Goal: Task Accomplishment & Management: Complete application form

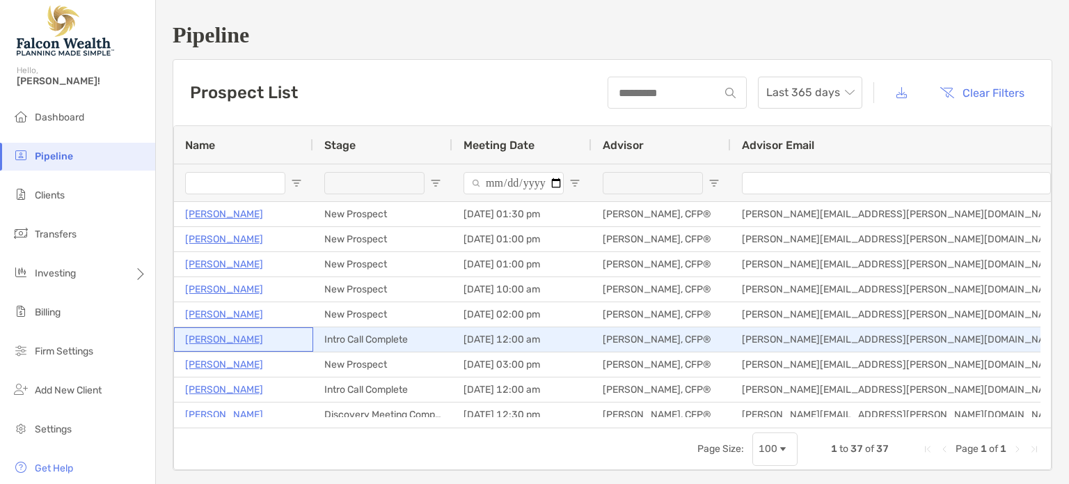
click at [217, 337] on p "[PERSON_NAME]" at bounding box center [224, 339] width 78 height 17
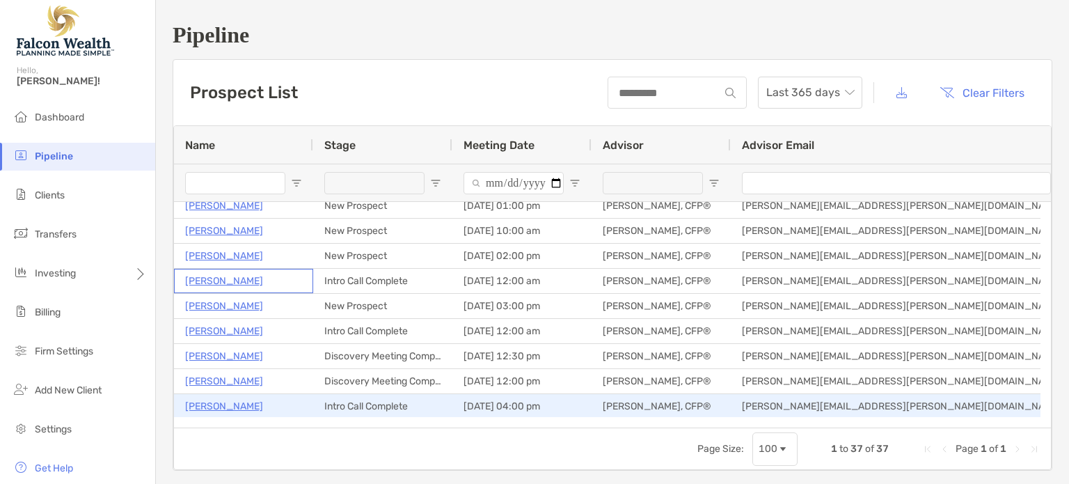
scroll to position [72, 0]
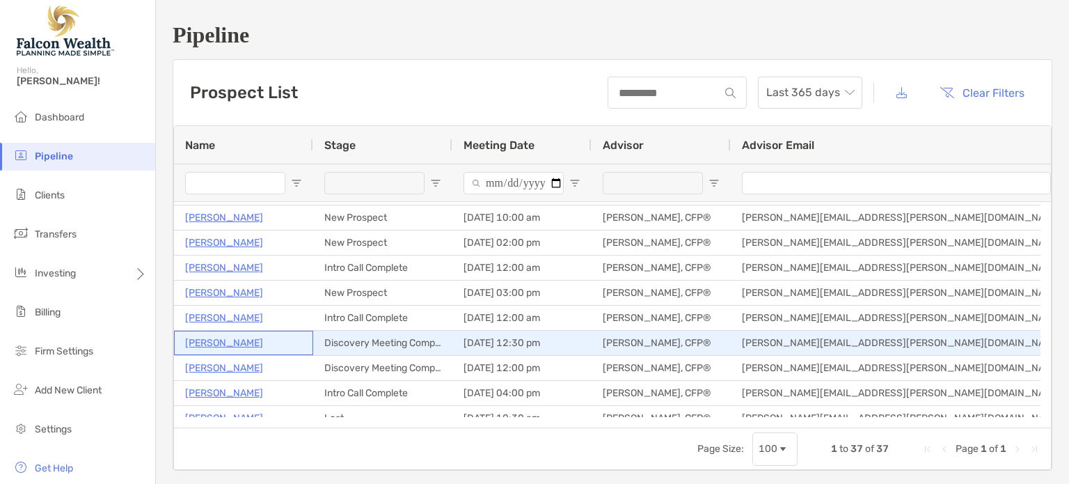
click at [236, 344] on p "[PERSON_NAME]" at bounding box center [224, 342] width 78 height 17
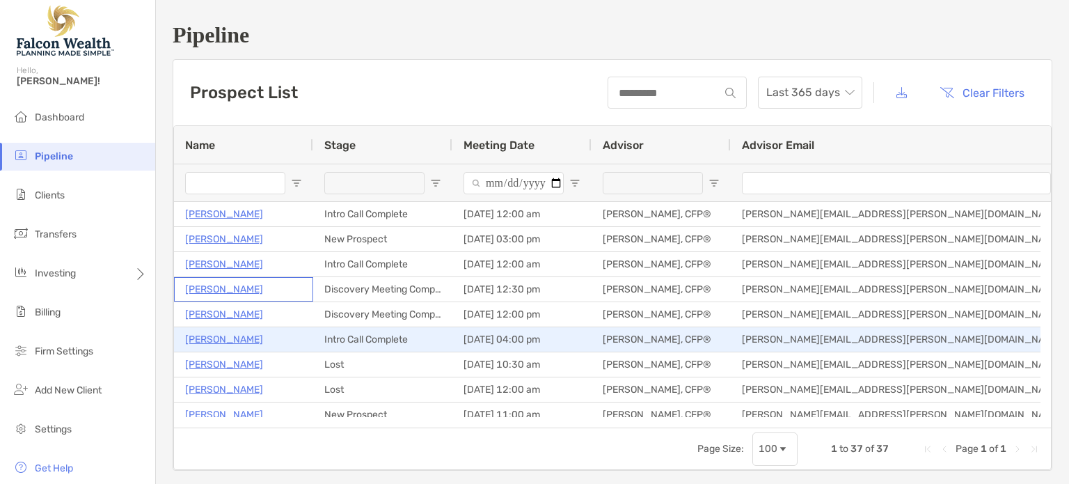
scroll to position [127, 0]
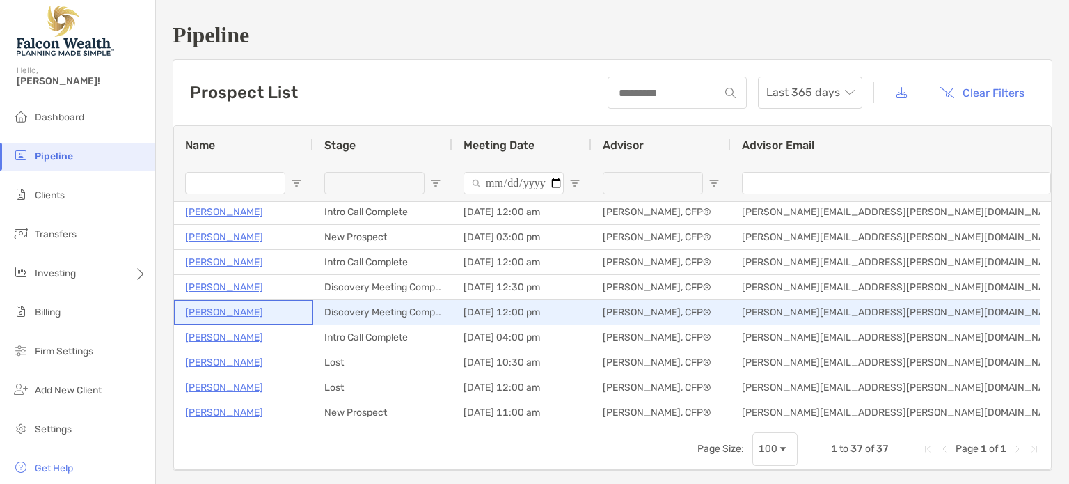
click at [231, 311] on p "Sean Alexander" at bounding box center [224, 311] width 78 height 17
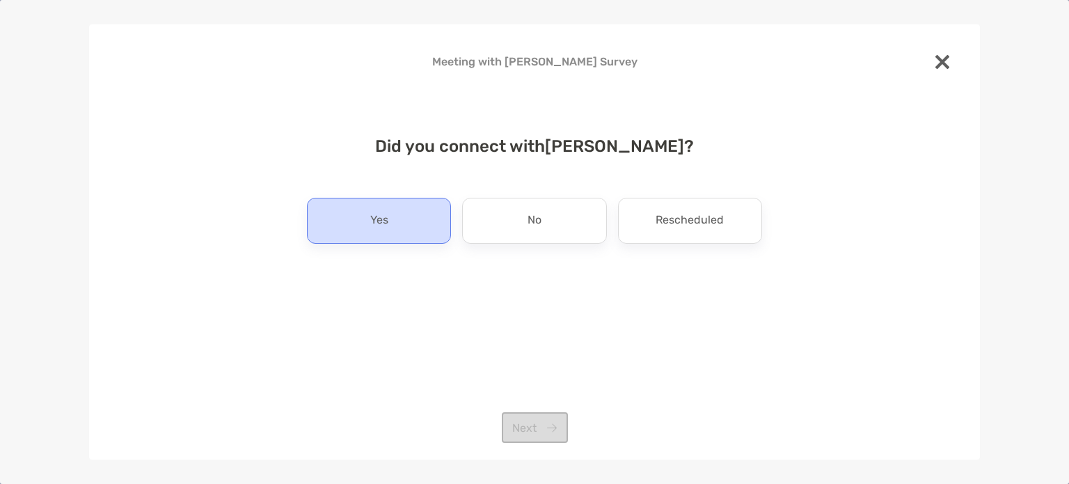
click at [401, 200] on div "Yes" at bounding box center [379, 221] width 144 height 46
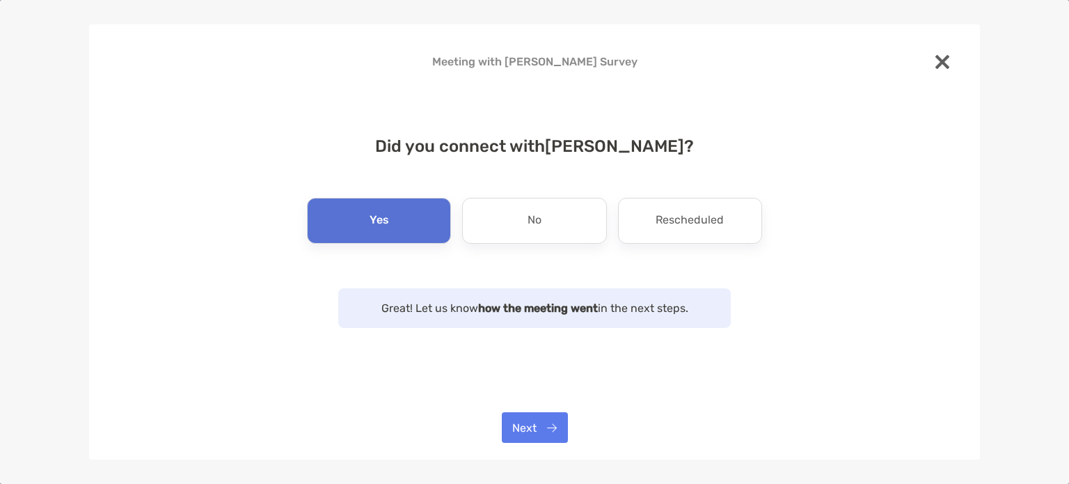
click at [547, 410] on div "Meeting with Deborah Pines Survey Did you connect with Deborah Pines ? Yes No R…" at bounding box center [534, 242] width 891 height 436
click at [548, 427] on button "Next" at bounding box center [535, 427] width 66 height 31
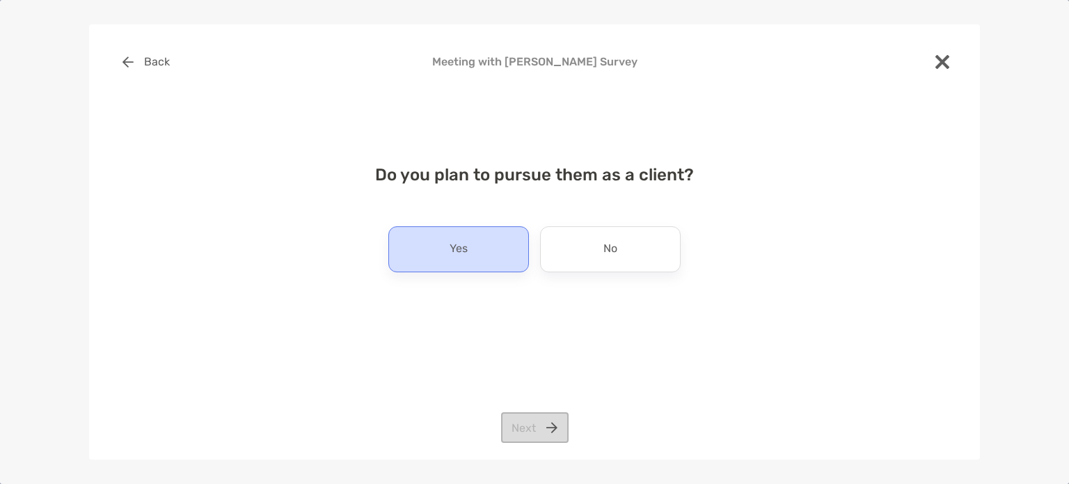
click at [473, 262] on div "Yes" at bounding box center [458, 249] width 141 height 46
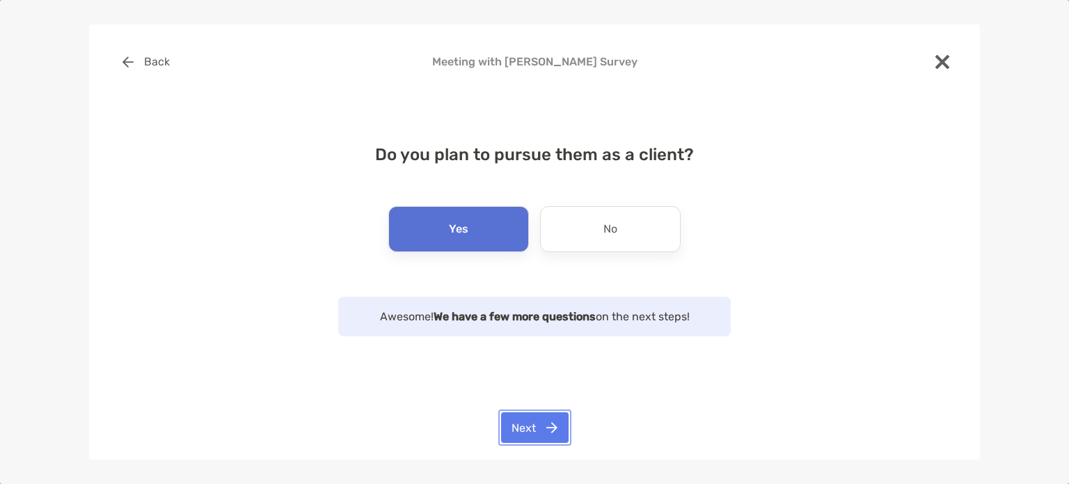
click at [543, 420] on button "Next" at bounding box center [534, 427] width 67 height 31
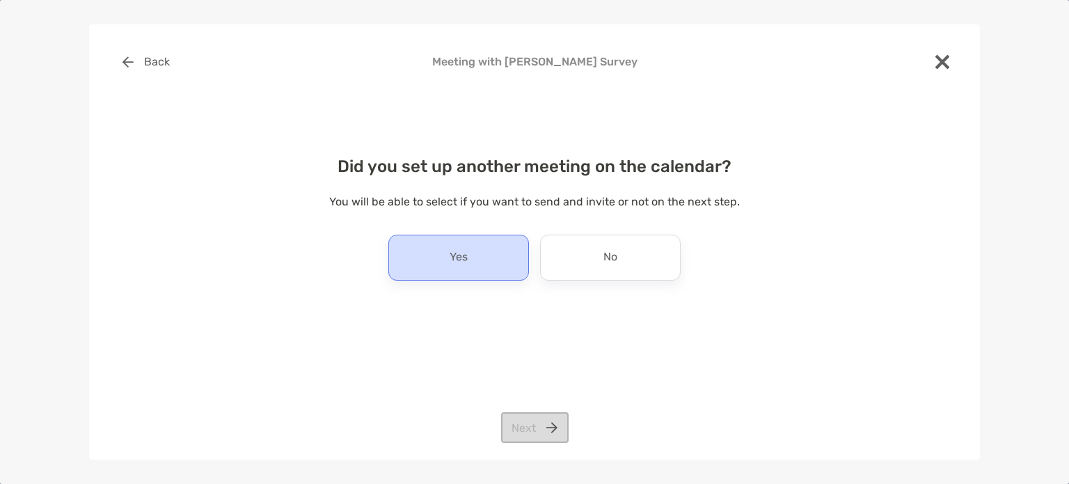
click at [468, 253] on div "Yes" at bounding box center [458, 257] width 141 height 46
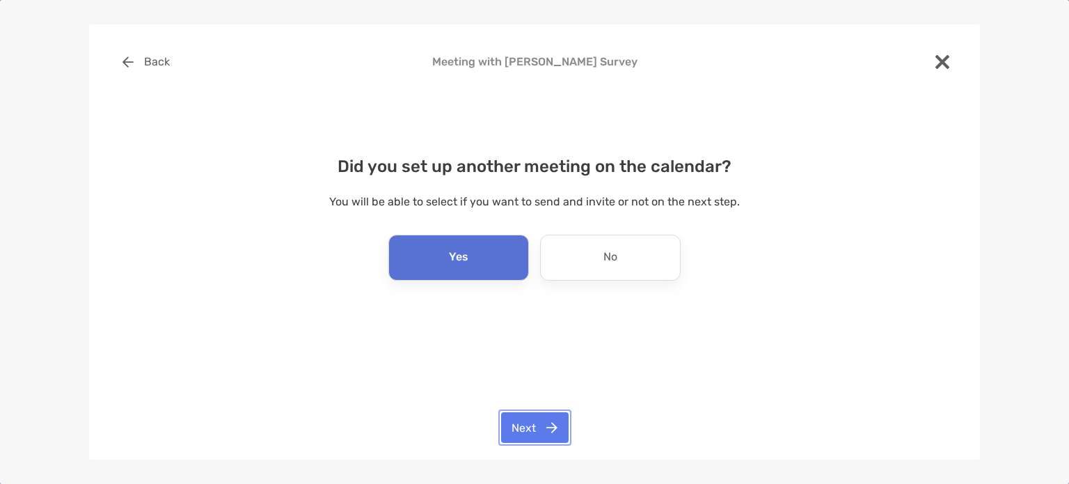
click at [520, 433] on button "Next" at bounding box center [534, 427] width 67 height 31
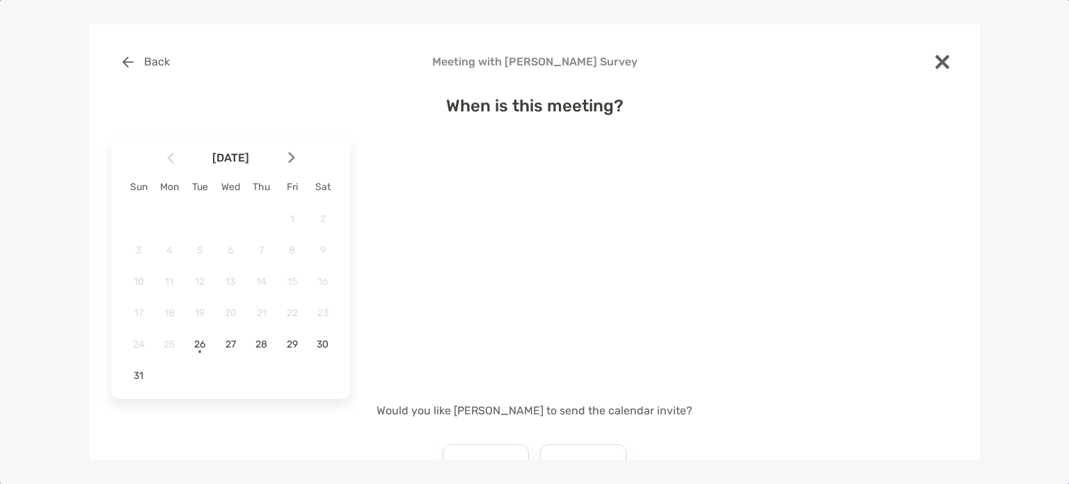
click at [294, 164] on img at bounding box center [291, 158] width 7 height 12
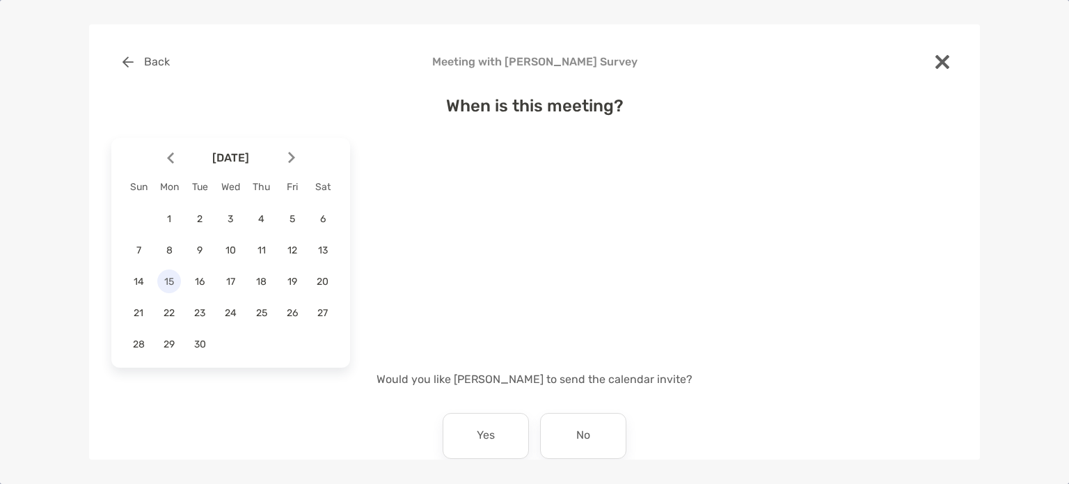
click at [169, 279] on span "15" at bounding box center [169, 282] width 24 height 12
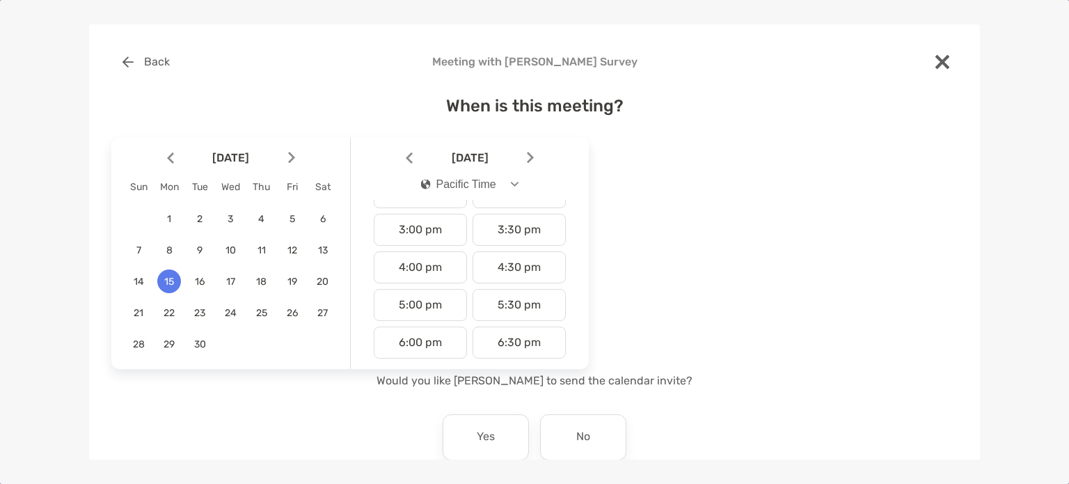
scroll to position [550, 0]
click at [501, 299] on div "5:30 pm" at bounding box center [518, 304] width 93 height 32
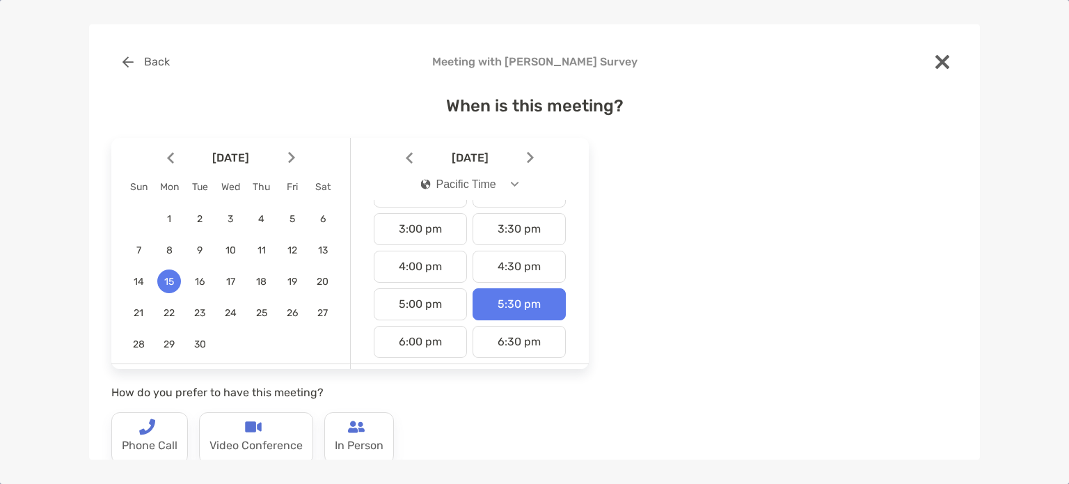
click at [504, 178] on button "Pacific Time" at bounding box center [470, 184] width 122 height 32
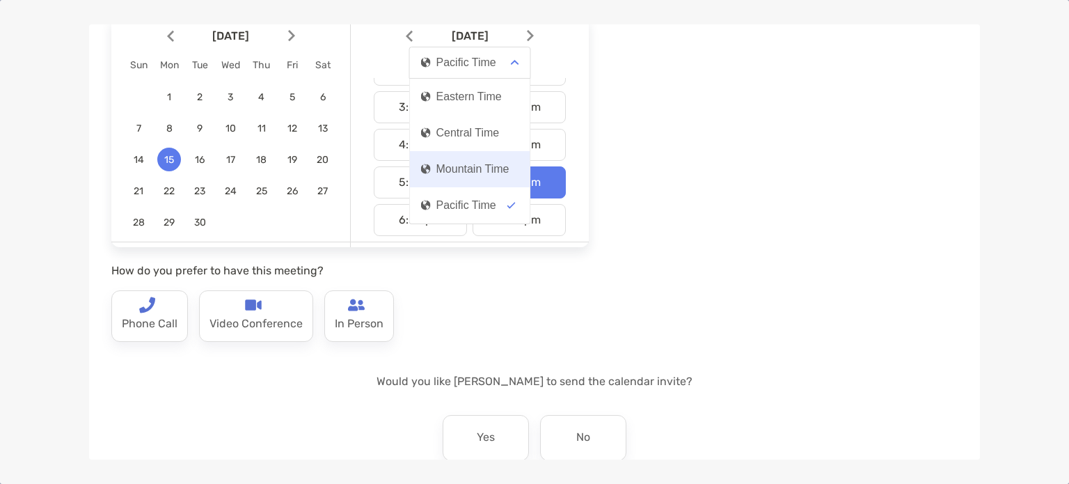
scroll to position [128, 0]
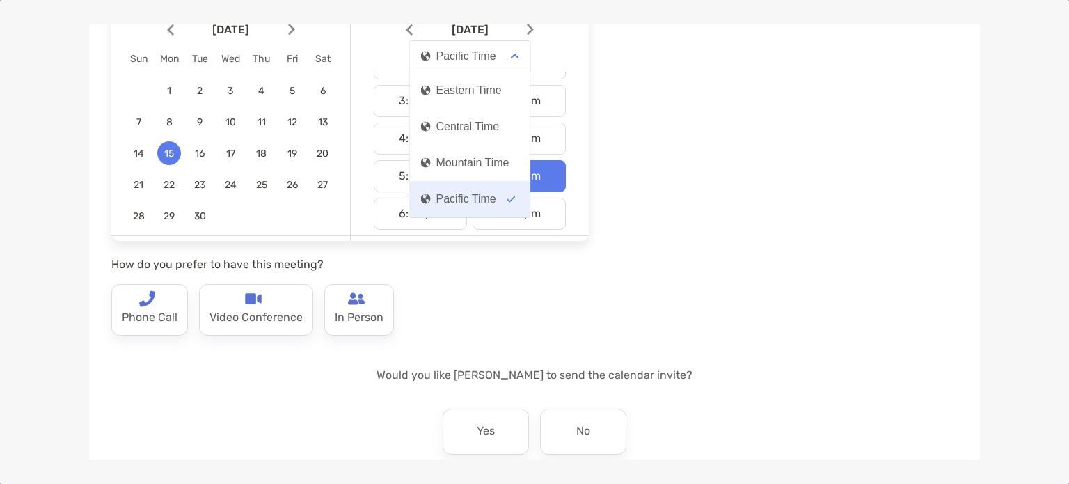
click at [471, 198] on div "Pacific Time" at bounding box center [458, 199] width 75 height 13
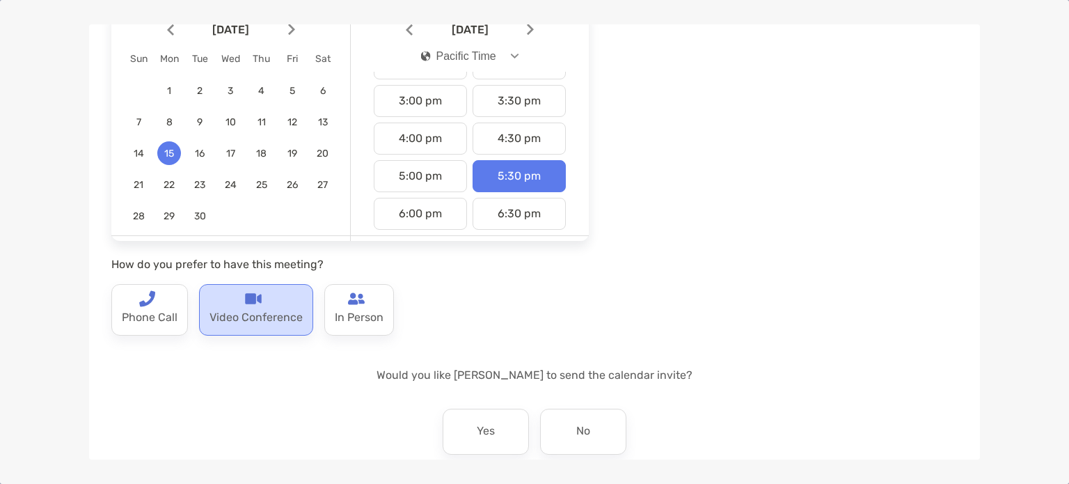
click at [279, 307] on p "Video Conference" at bounding box center [255, 318] width 93 height 22
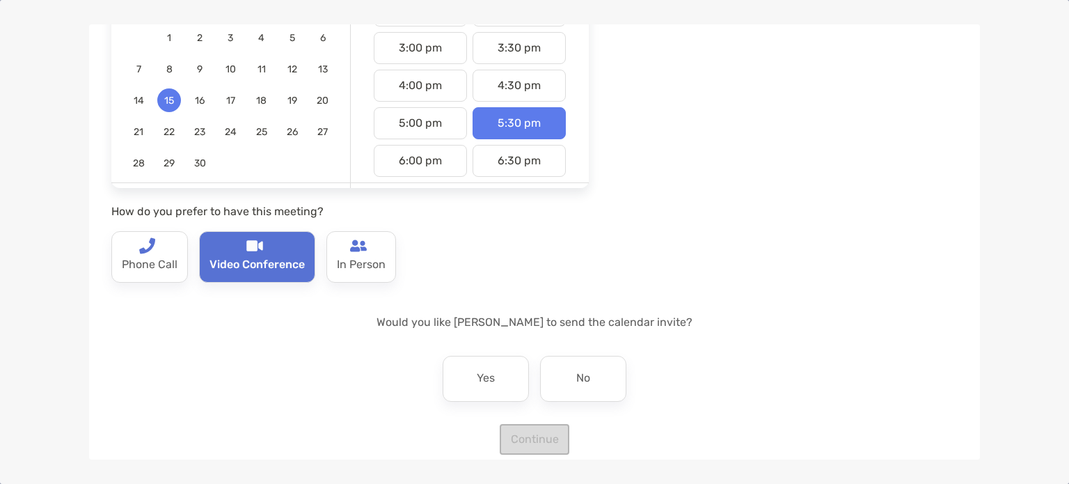
scroll to position [184, 0]
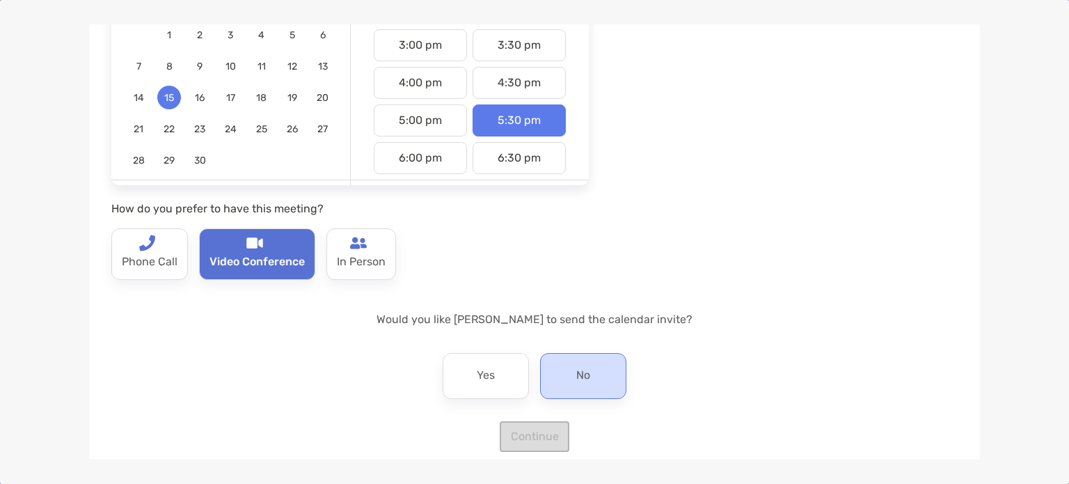
click at [557, 375] on div "No" at bounding box center [583, 376] width 86 height 46
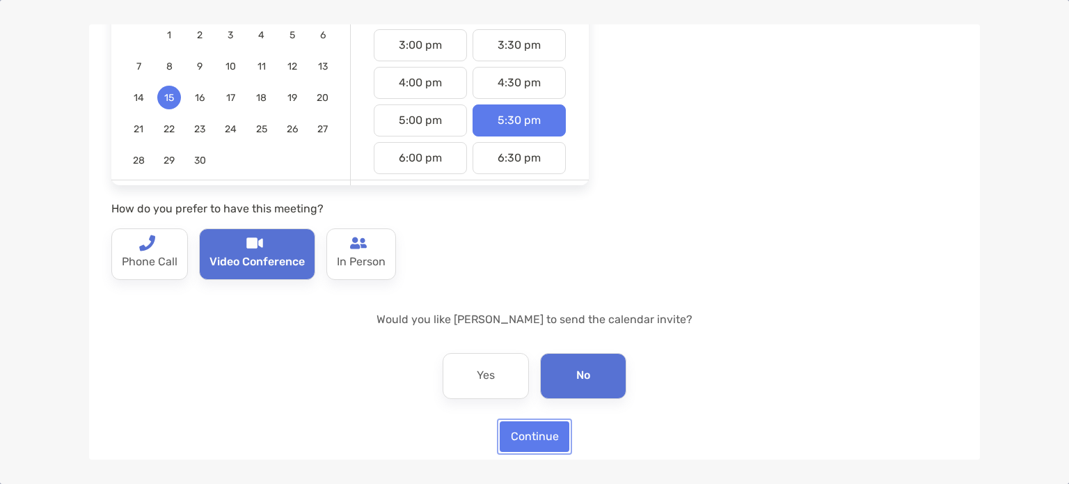
click at [538, 445] on button "Continue" at bounding box center [535, 436] width 70 height 31
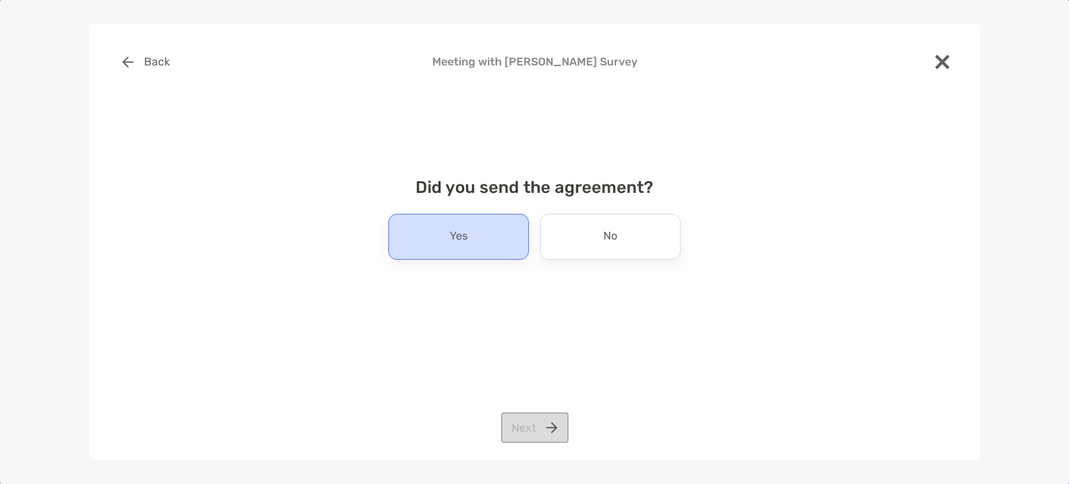
click at [502, 246] on div "Yes" at bounding box center [458, 237] width 141 height 46
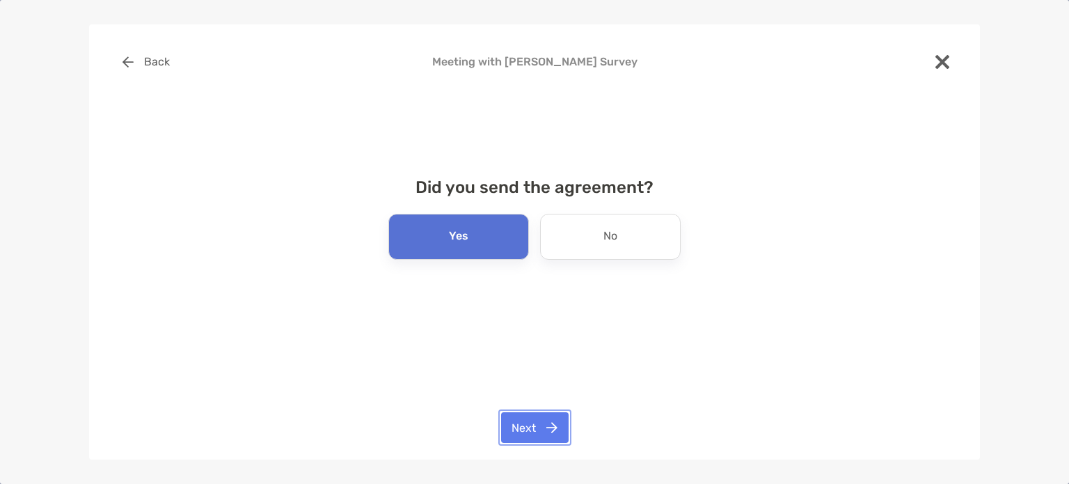
click at [542, 428] on button "Next" at bounding box center [534, 427] width 67 height 31
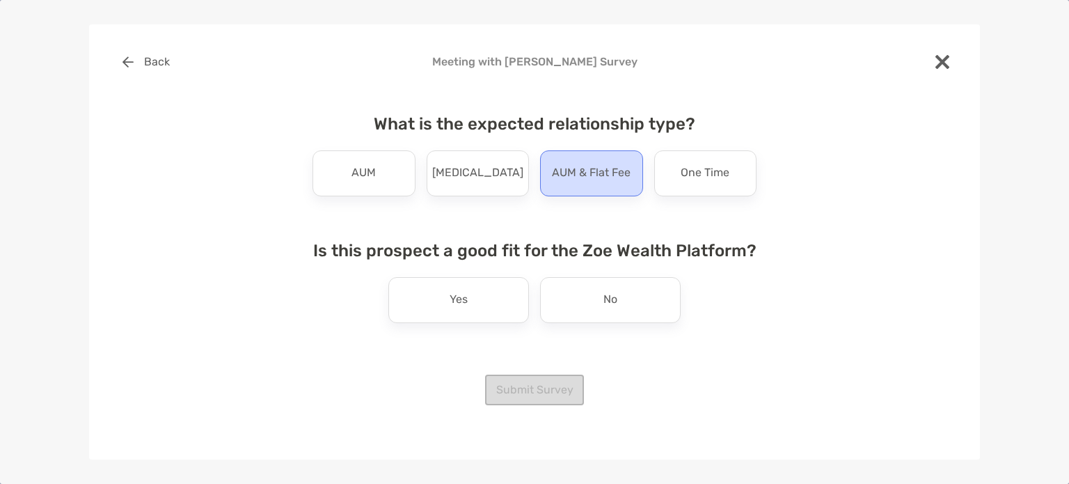
click at [593, 166] on p "AUM & Flat Fee" at bounding box center [591, 173] width 79 height 22
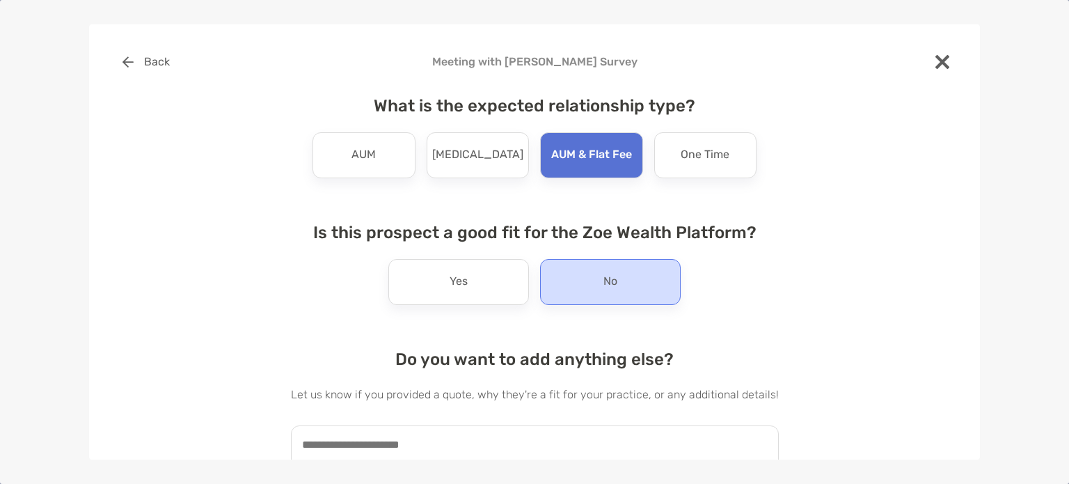
click at [590, 273] on div "No" at bounding box center [610, 282] width 141 height 46
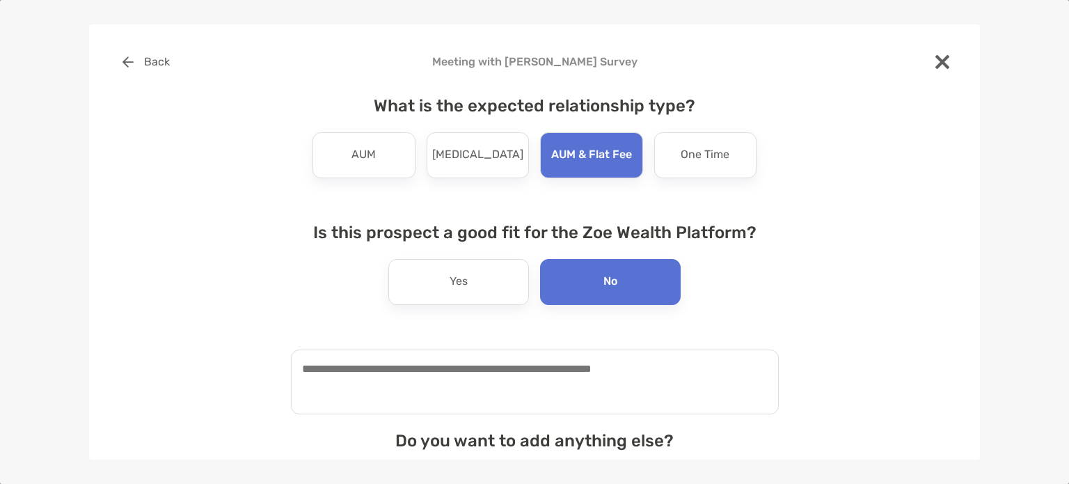
scroll to position [155, 0]
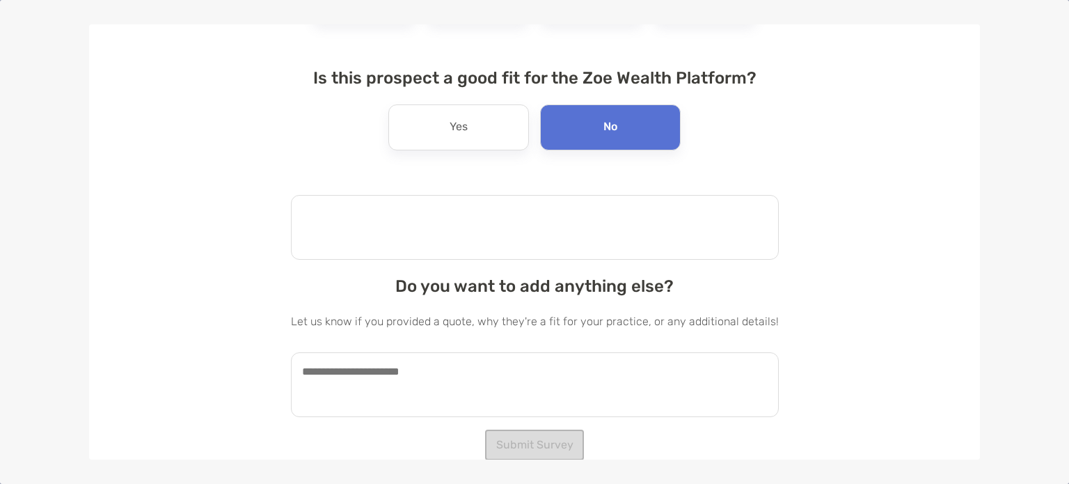
click at [375, 216] on textarea at bounding box center [535, 227] width 488 height 65
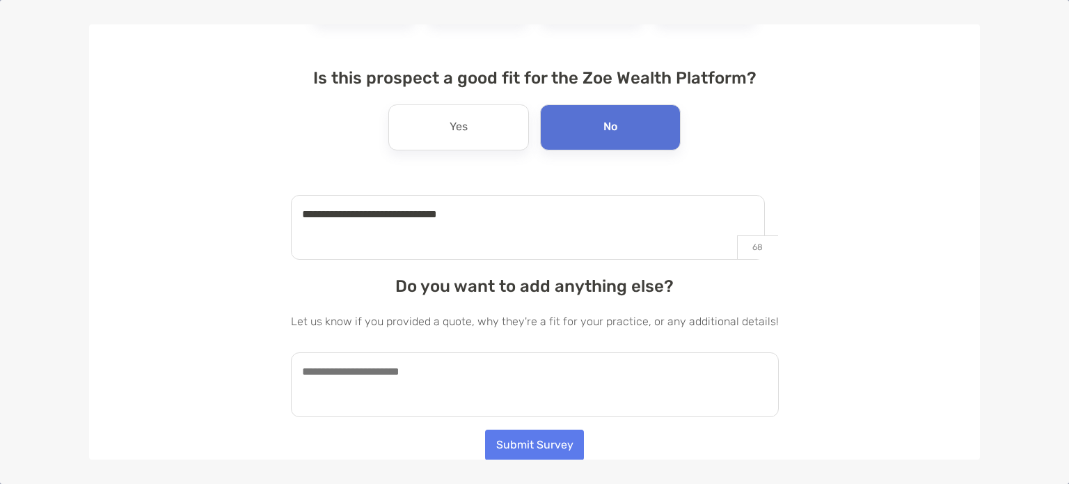
type textarea "**********"
click at [411, 369] on textarea at bounding box center [535, 384] width 488 height 65
click at [122, 472] on div "**********" at bounding box center [534, 242] width 1069 height 484
click at [352, 373] on textarea at bounding box center [535, 384] width 488 height 65
type textarea "**********"
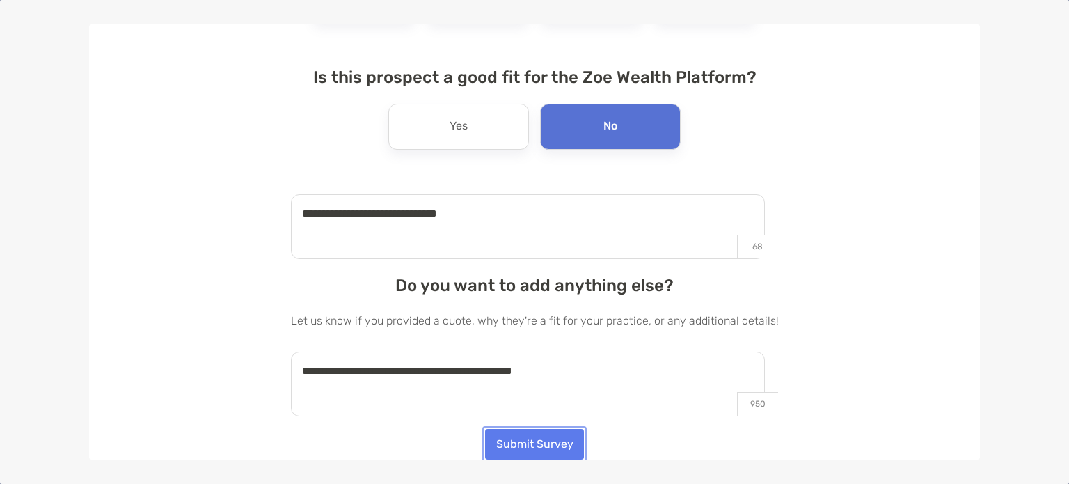
click at [533, 442] on button "Submit Survey" at bounding box center [534, 444] width 99 height 31
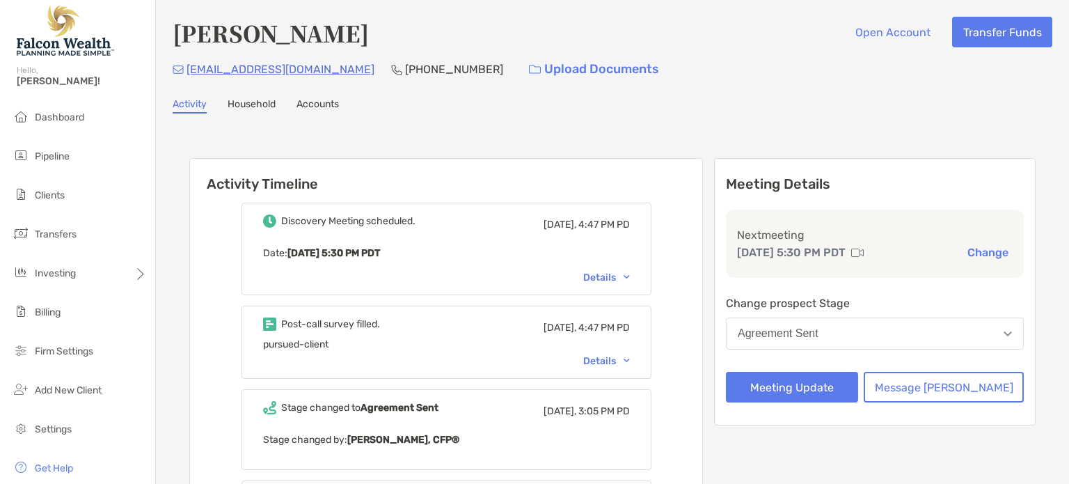
click at [630, 355] on div "Details" at bounding box center [606, 361] width 47 height 12
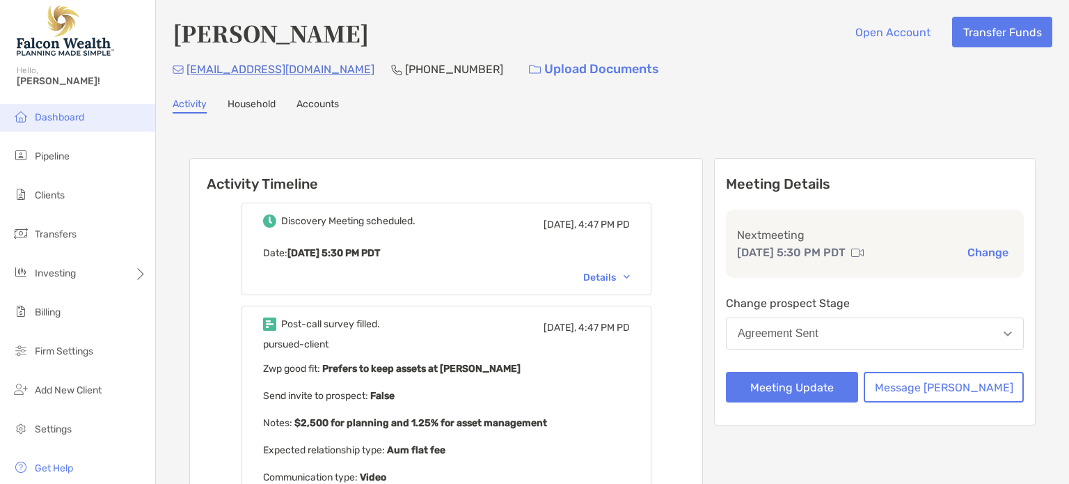
click at [72, 113] on span "Dashboard" at bounding box center [59, 117] width 49 height 12
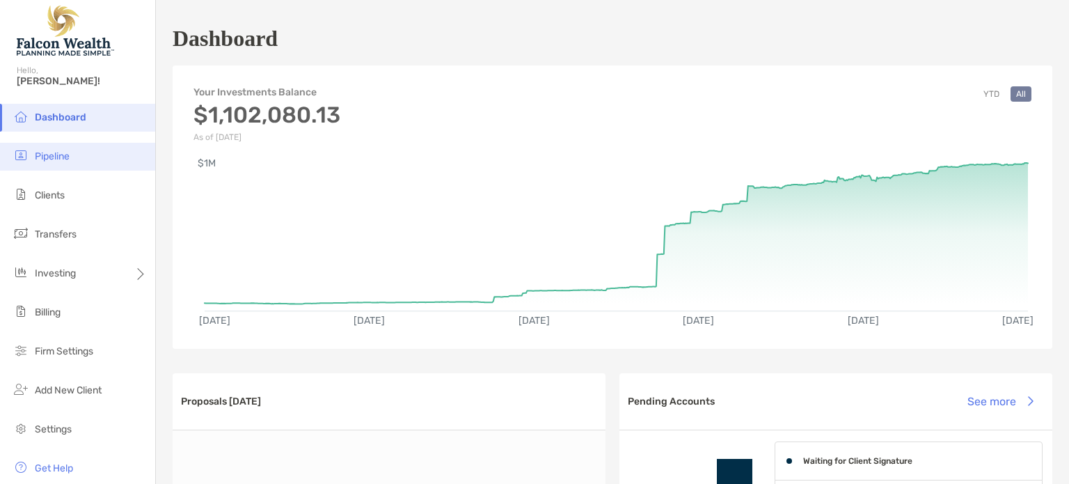
click at [65, 158] on span "Pipeline" at bounding box center [52, 156] width 35 height 12
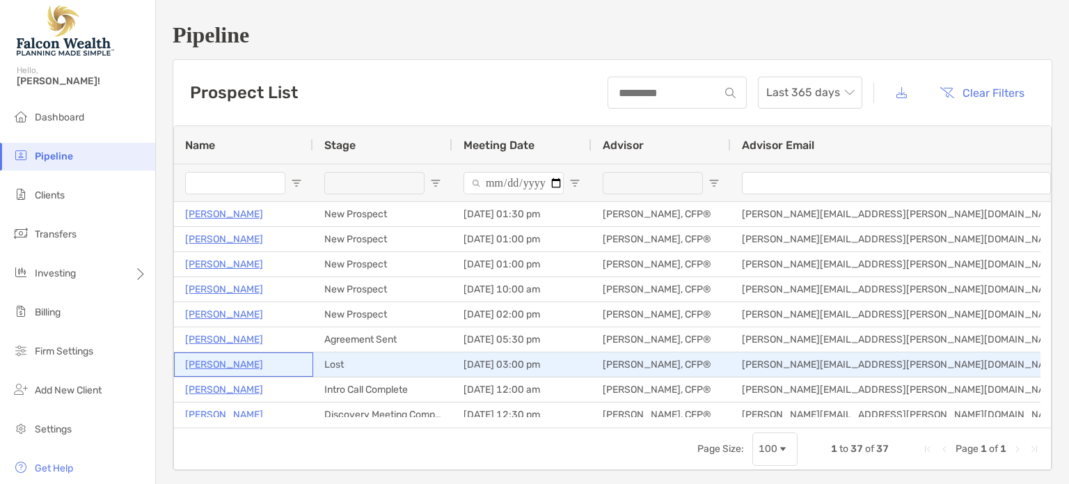
click at [230, 358] on p "Vernon Ford" at bounding box center [224, 364] width 78 height 17
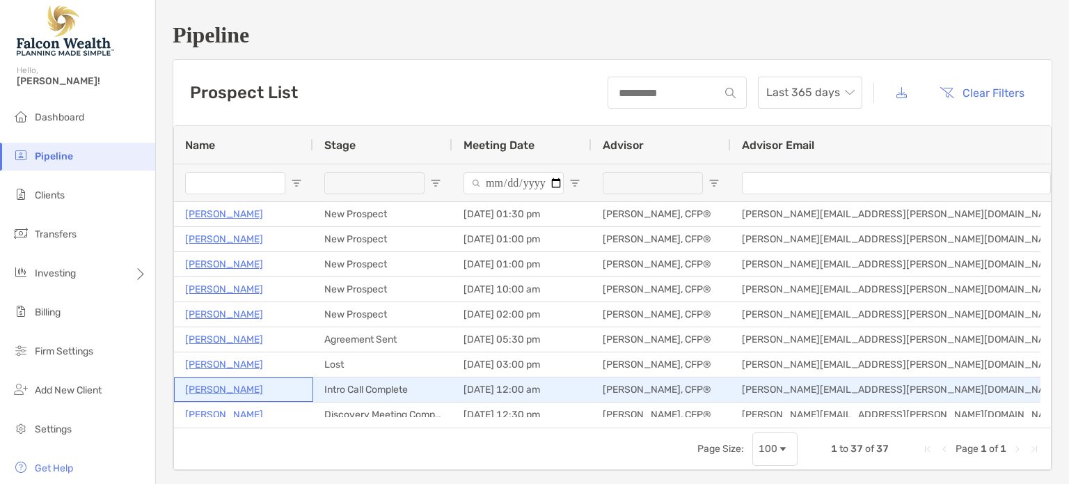
click at [263, 389] on p "[PERSON_NAME]" at bounding box center [224, 389] width 78 height 17
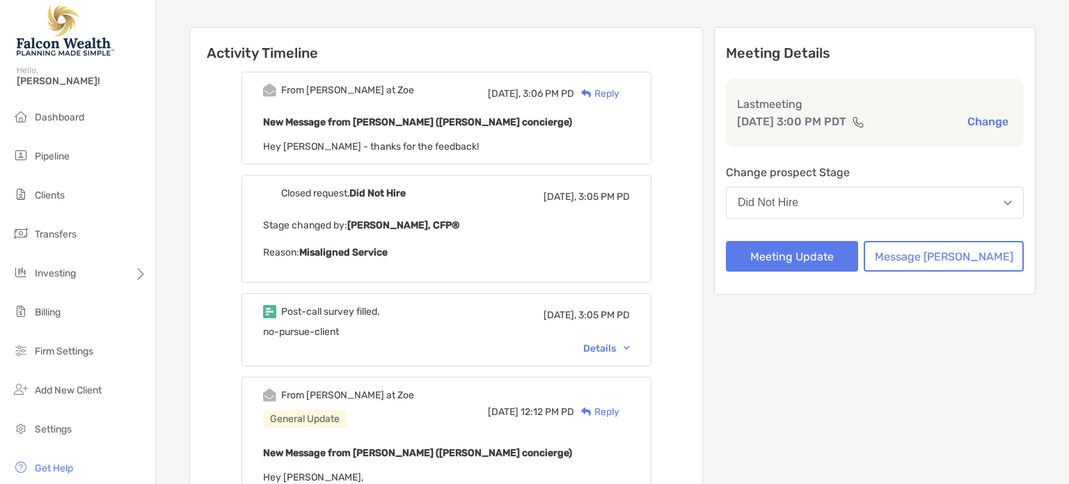
scroll to position [131, 0]
click at [623, 345] on div "Details" at bounding box center [606, 348] width 47 height 12
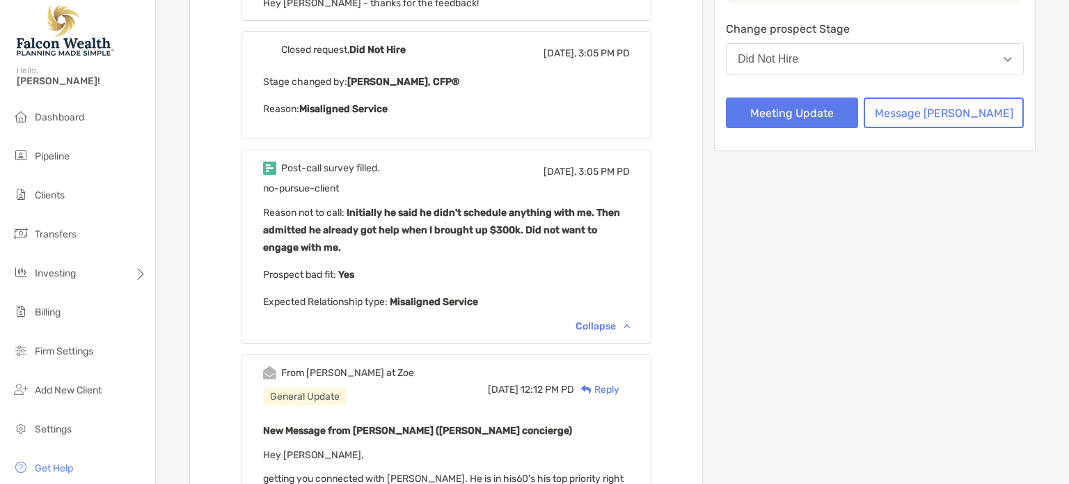
scroll to position [270, 0]
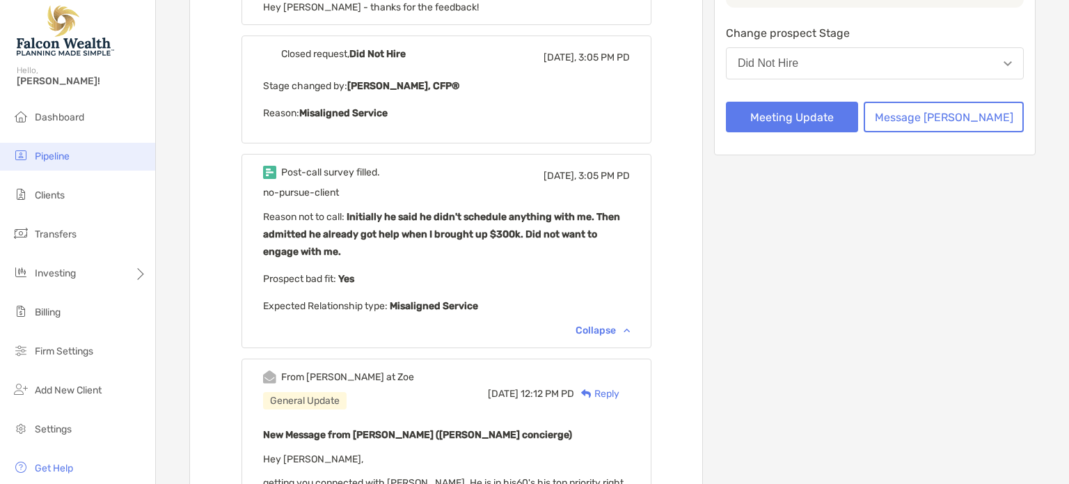
click at [53, 154] on span "Pipeline" at bounding box center [52, 156] width 35 height 12
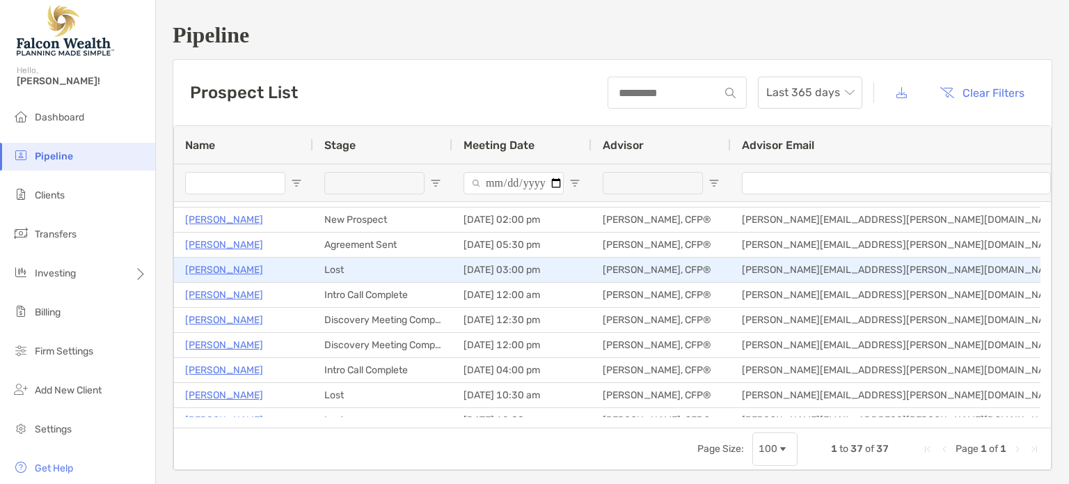
scroll to position [99, 0]
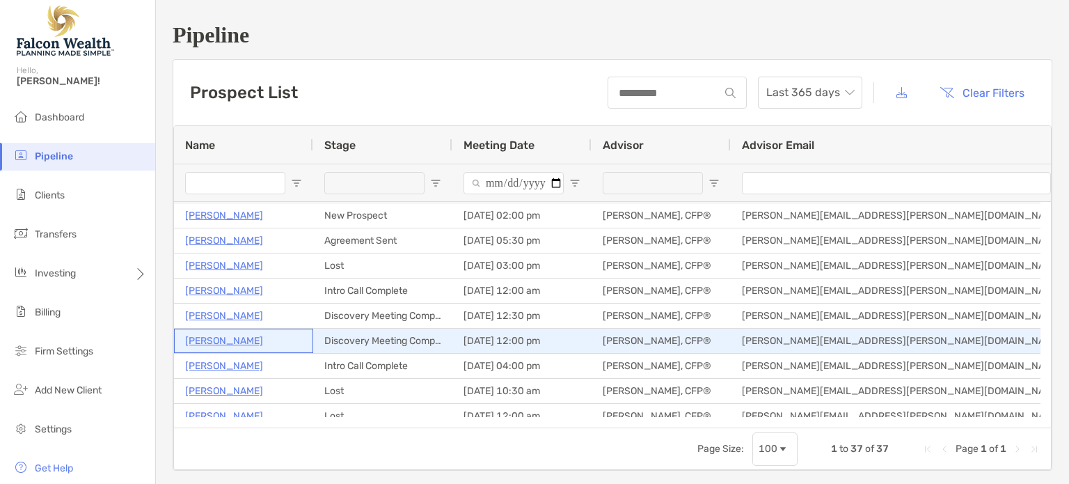
click at [223, 340] on p "[PERSON_NAME]" at bounding box center [224, 340] width 78 height 17
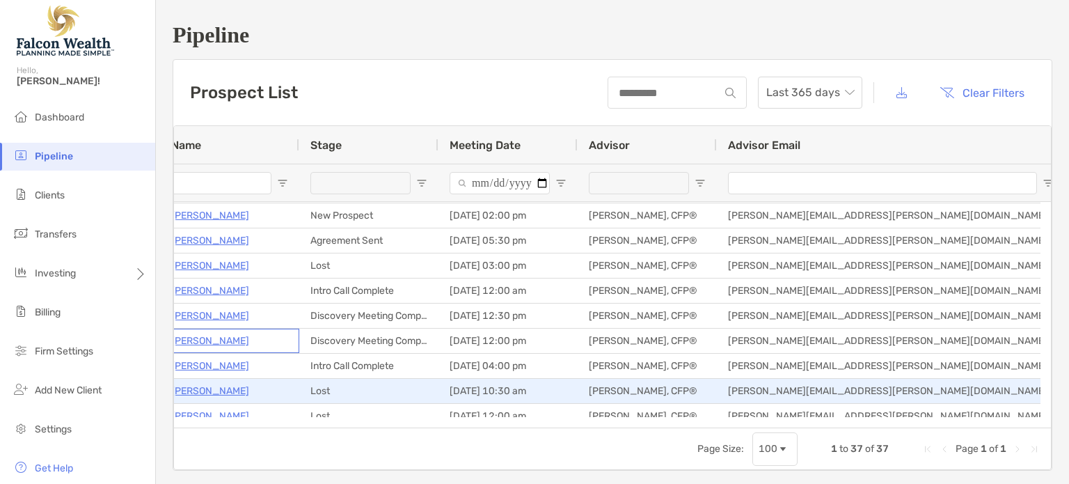
scroll to position [0, 0]
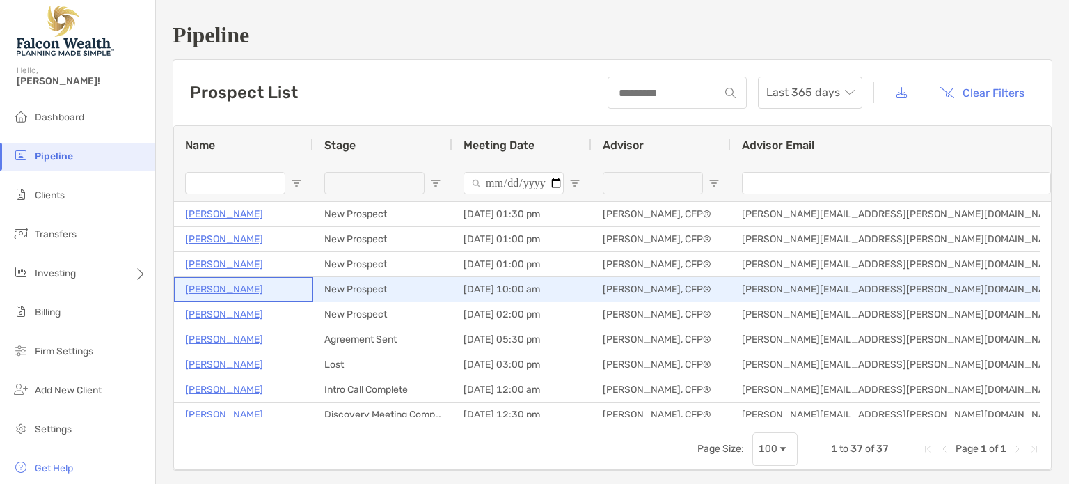
click at [227, 285] on p "[PERSON_NAME]" at bounding box center [224, 288] width 78 height 17
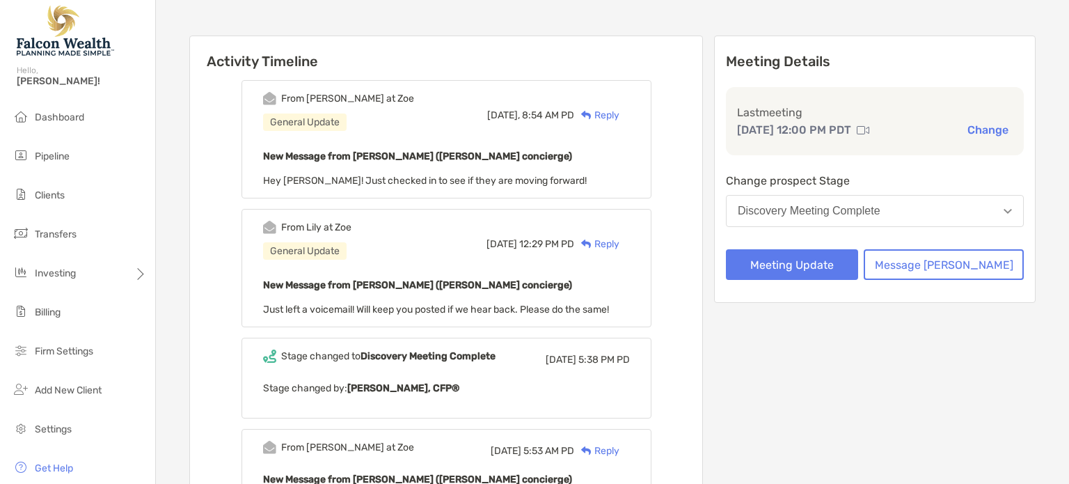
scroll to position [124, 0]
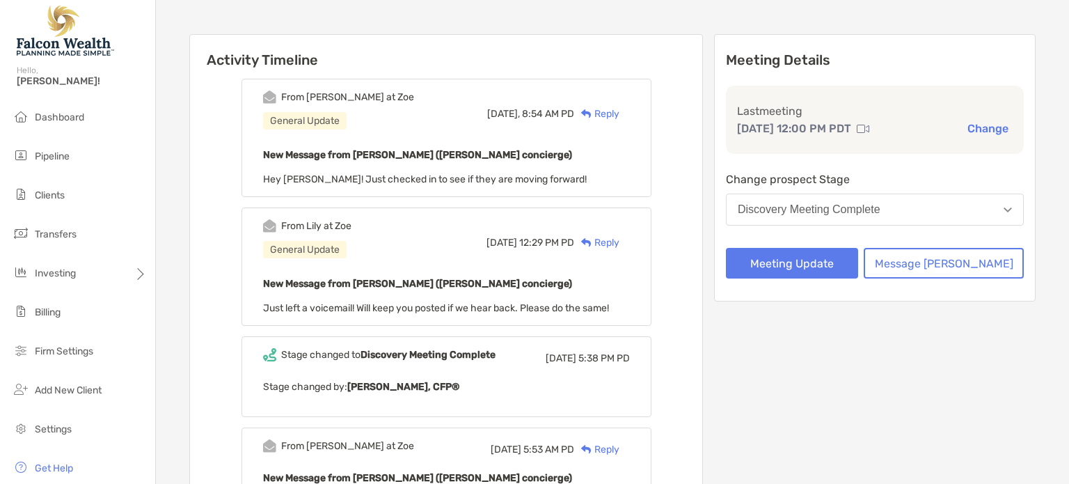
click at [461, 363] on div "Stage changed to Discovery Meeting Complete Thu, Aug 21 5:38 PM PD Stage change…" at bounding box center [446, 376] width 410 height 81
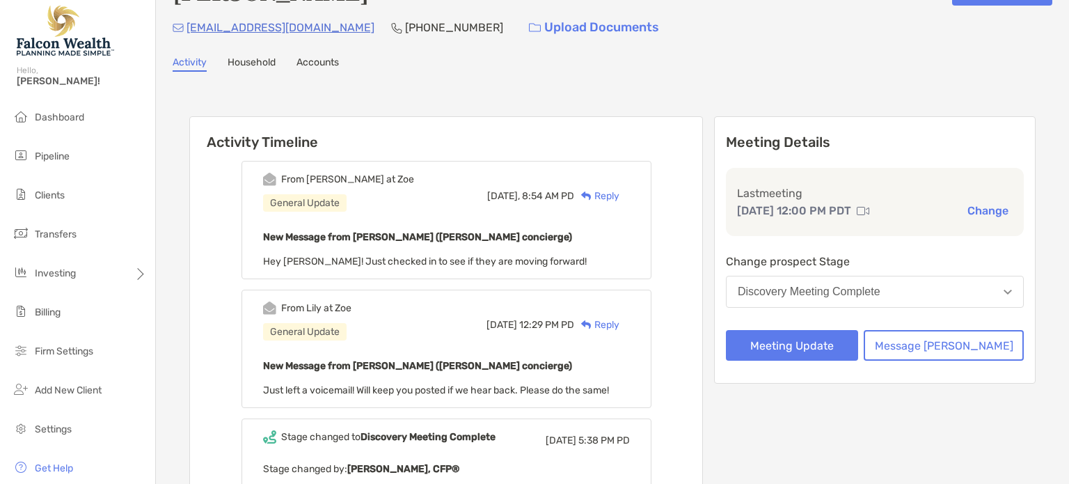
scroll to position [0, 0]
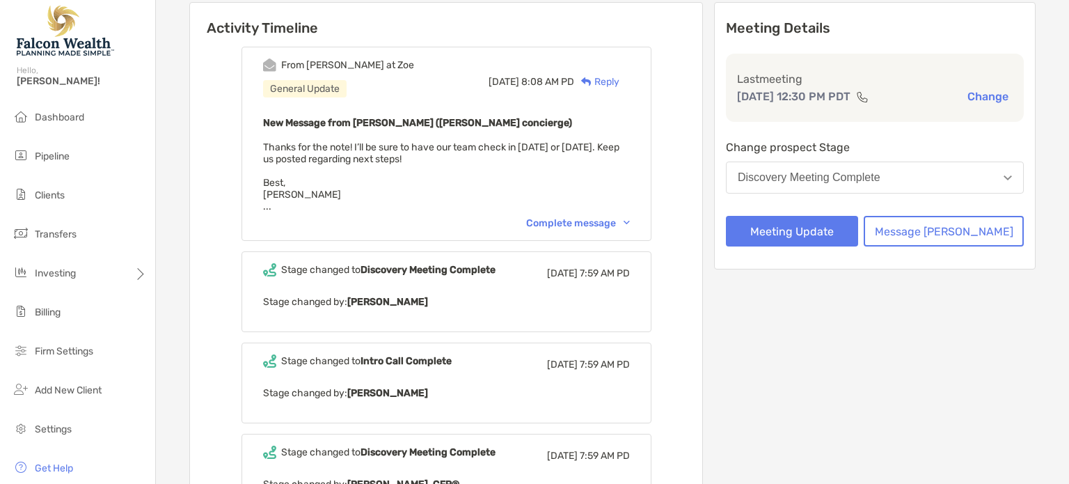
scroll to position [161, 0]
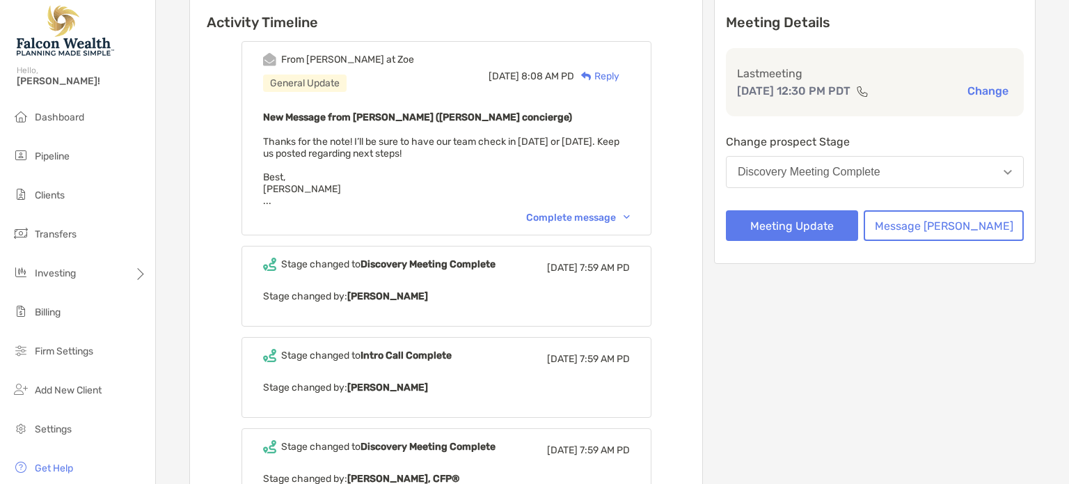
click at [612, 212] on div "Complete message" at bounding box center [578, 218] width 104 height 12
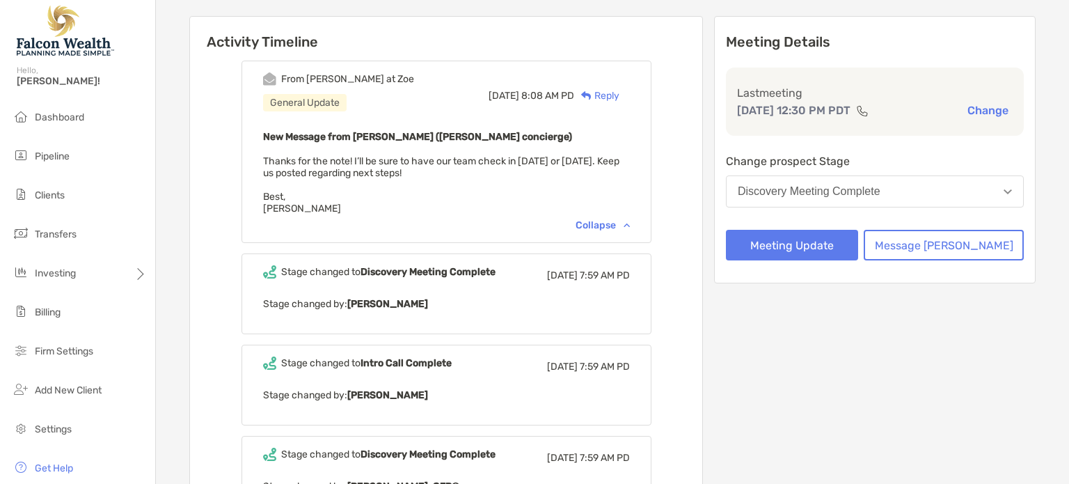
scroll to position [130, 0]
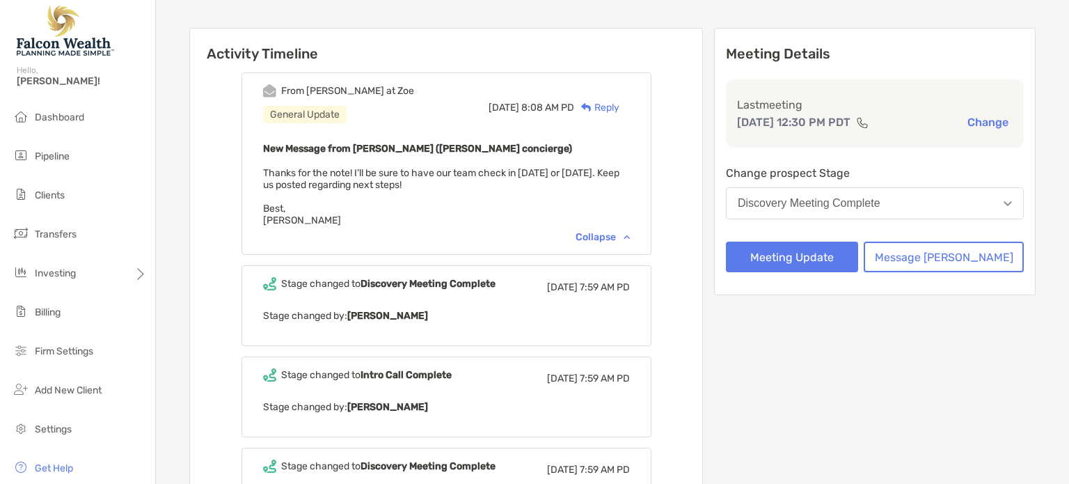
click at [849, 199] on div "Discovery Meeting Complete" at bounding box center [809, 203] width 143 height 13
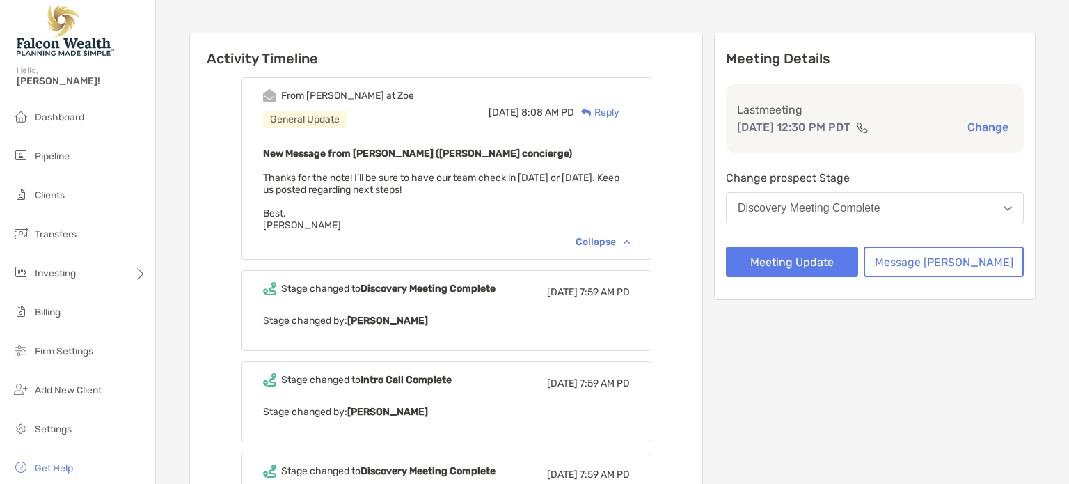
scroll to position [125, 0]
click at [496, 303] on div "Stage changed to Discovery Meeting Complete Thu, Aug 14 7:59 AM PD Stage change…" at bounding box center [446, 310] width 410 height 81
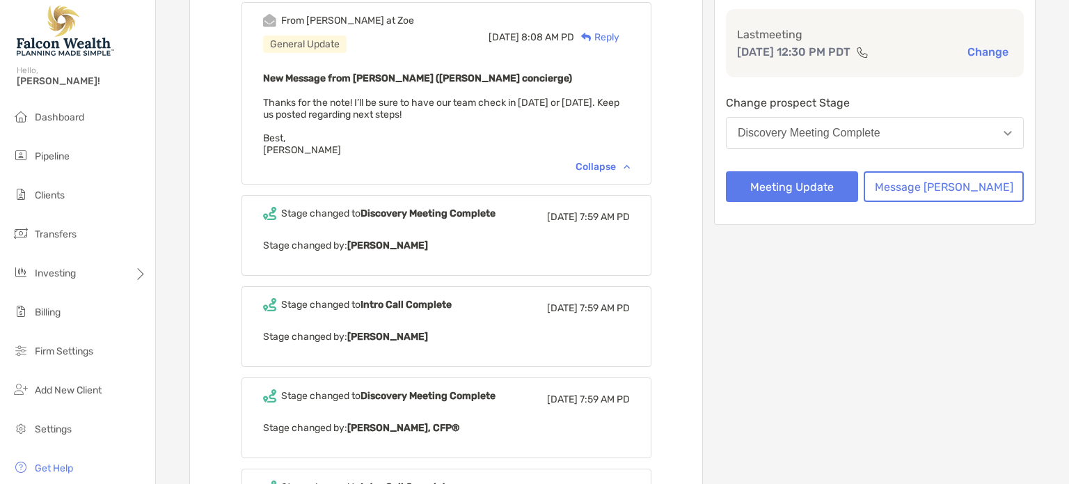
scroll to position [211, 0]
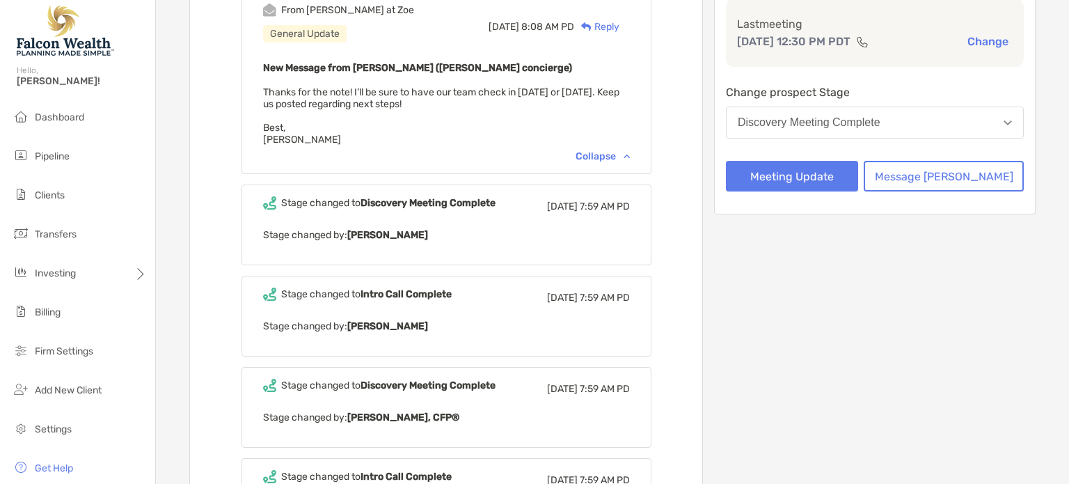
click at [507, 326] on p "Stage changed by: Zoe Admin" at bounding box center [446, 325] width 367 height 17
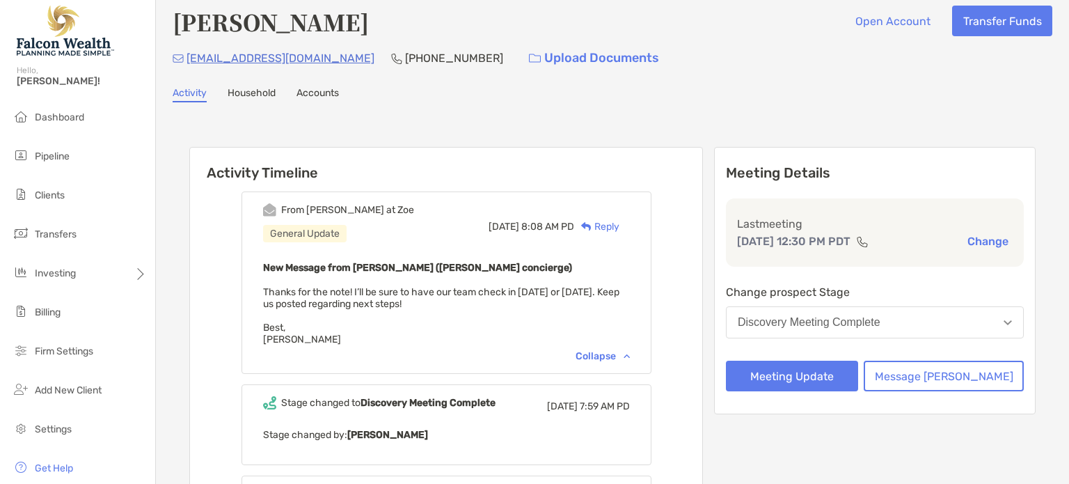
scroll to position [13, 0]
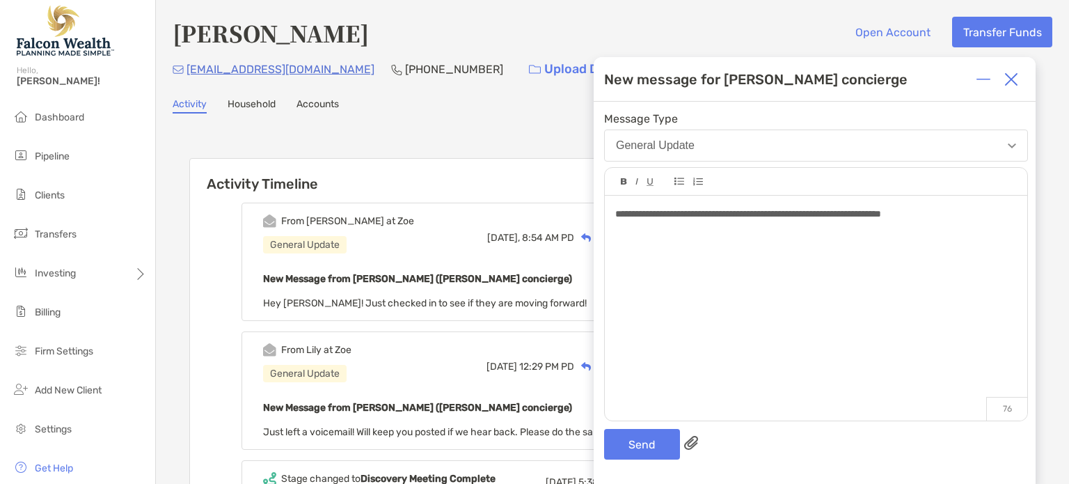
click at [998, 214] on div "**********" at bounding box center [815, 214] width 401 height 15
click at [640, 433] on button "Send" at bounding box center [642, 444] width 76 height 31
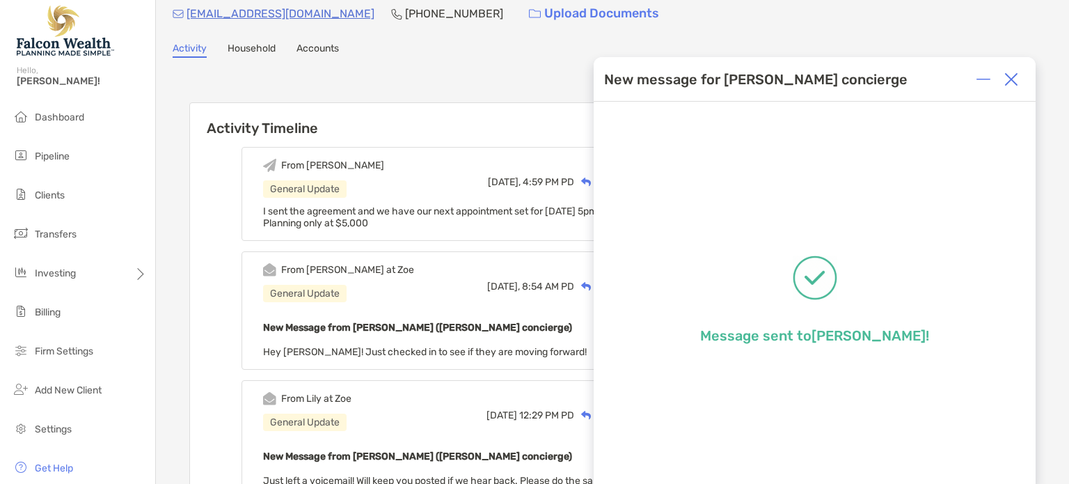
scroll to position [57, 0]
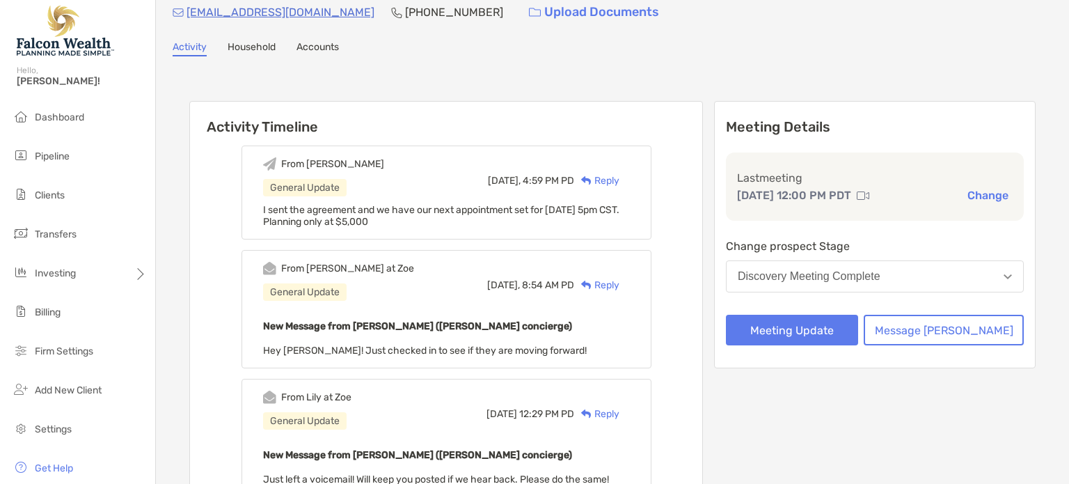
click at [974, 189] on button "Change" at bounding box center [987, 195] width 49 height 15
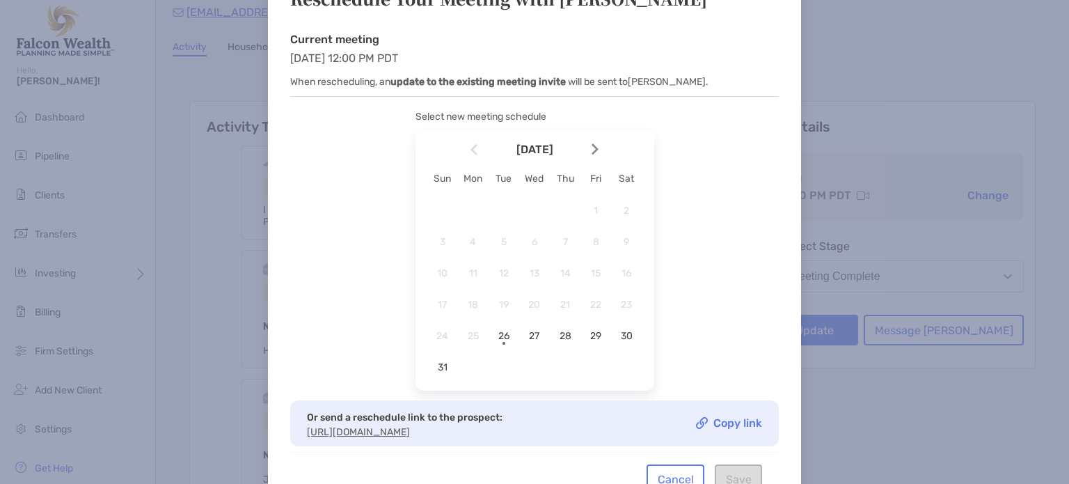
click at [599, 147] on div at bounding box center [601, 149] width 24 height 31
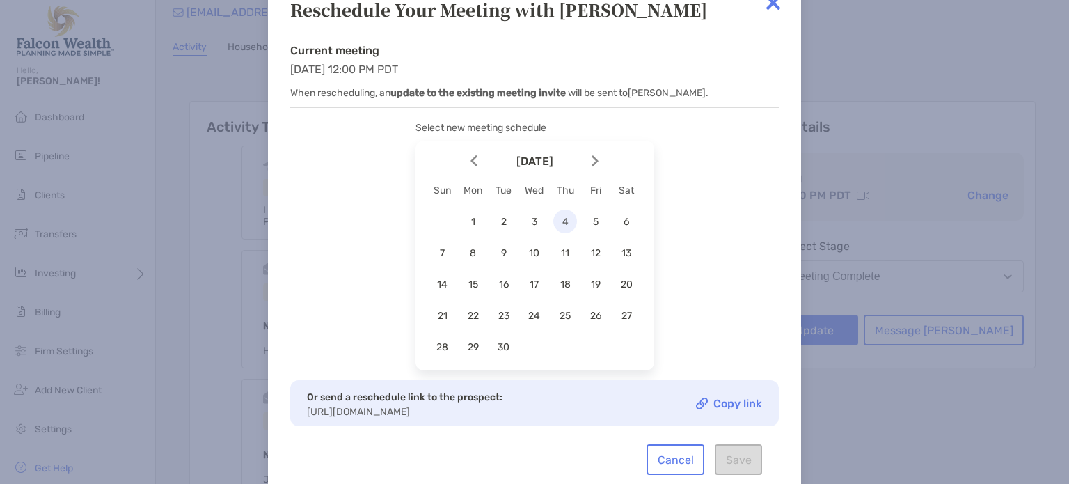
click at [559, 216] on span "4" at bounding box center [565, 222] width 24 height 12
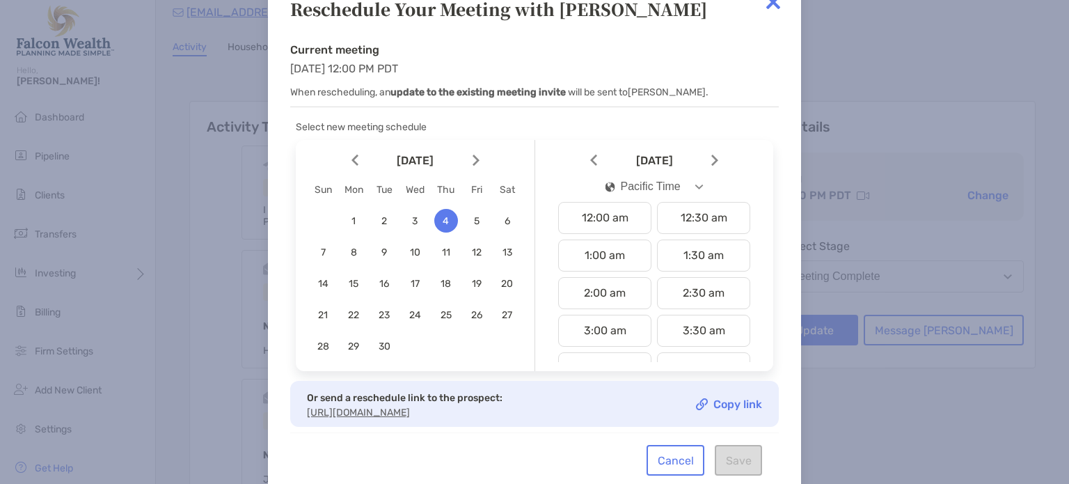
click at [675, 184] on div "Pacific Time" at bounding box center [642, 186] width 75 height 13
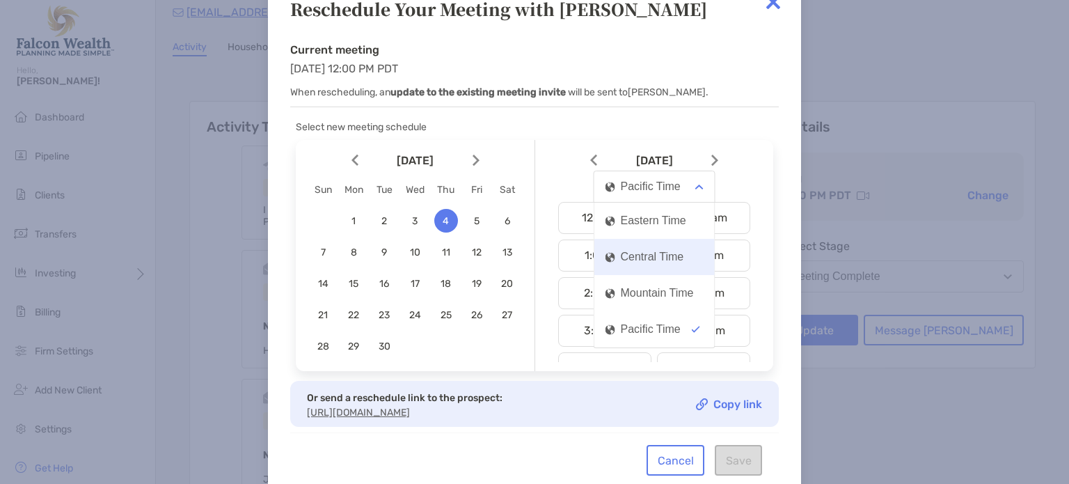
click at [666, 250] on div "Central Time" at bounding box center [644, 256] width 79 height 13
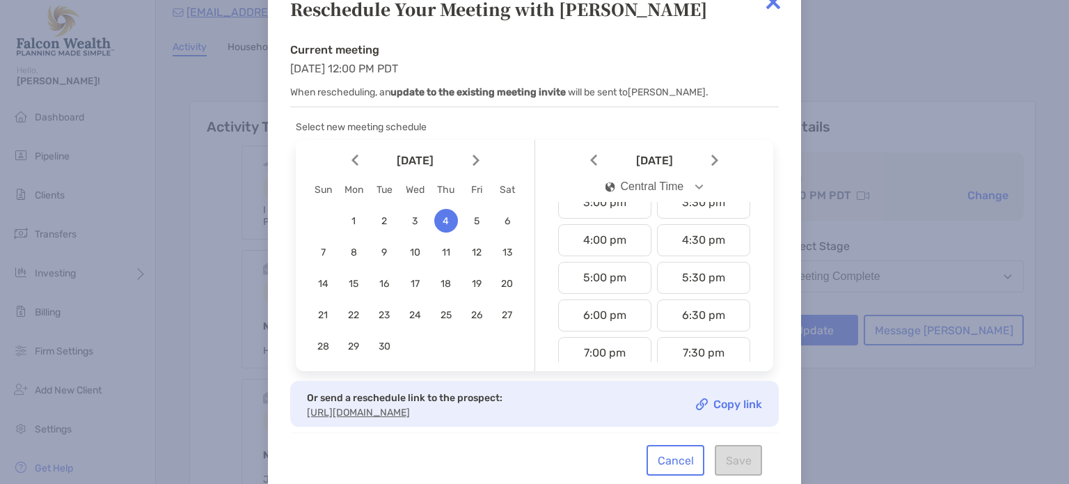
scroll to position [584, 0]
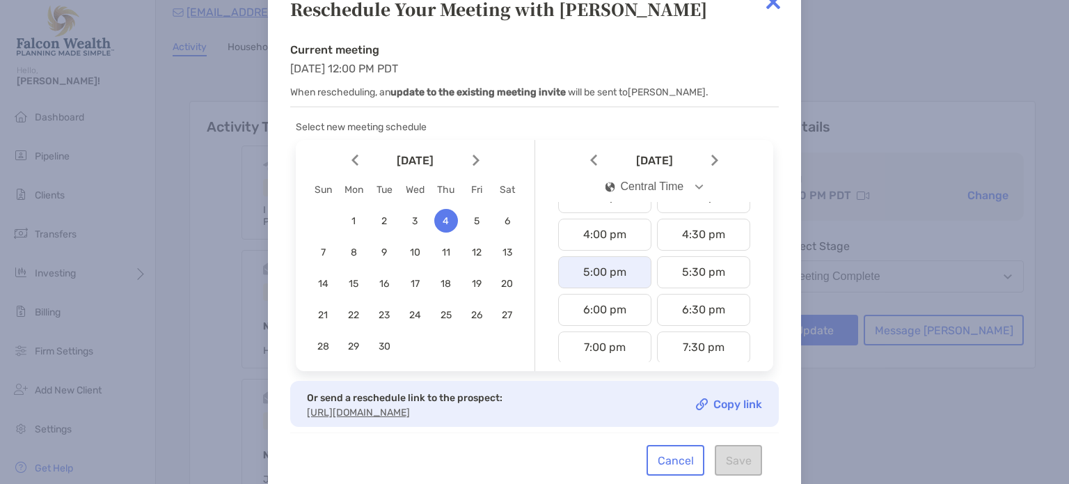
click at [610, 261] on div "5:00 pm" at bounding box center [604, 272] width 93 height 32
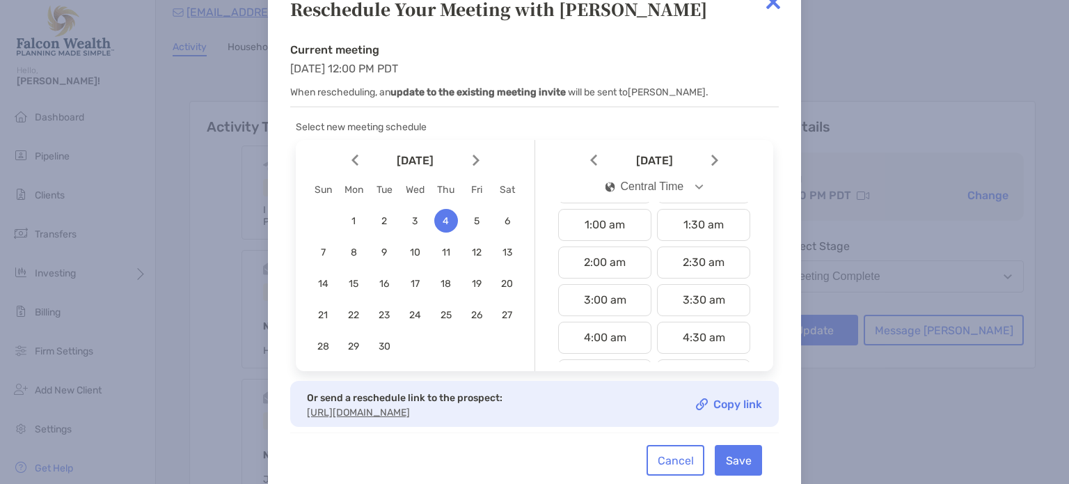
scroll to position [24, 0]
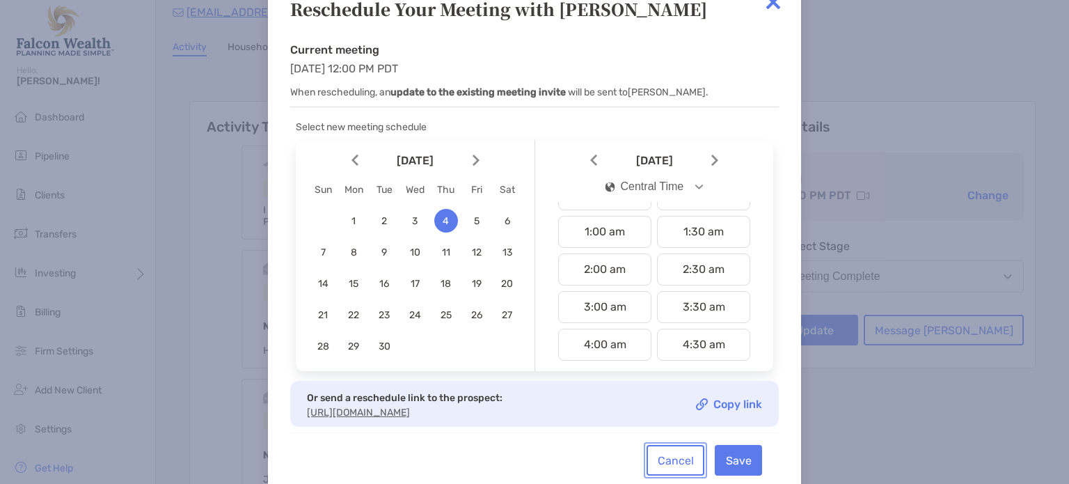
click at [671, 452] on button "Cancel" at bounding box center [675, 460] width 58 height 31
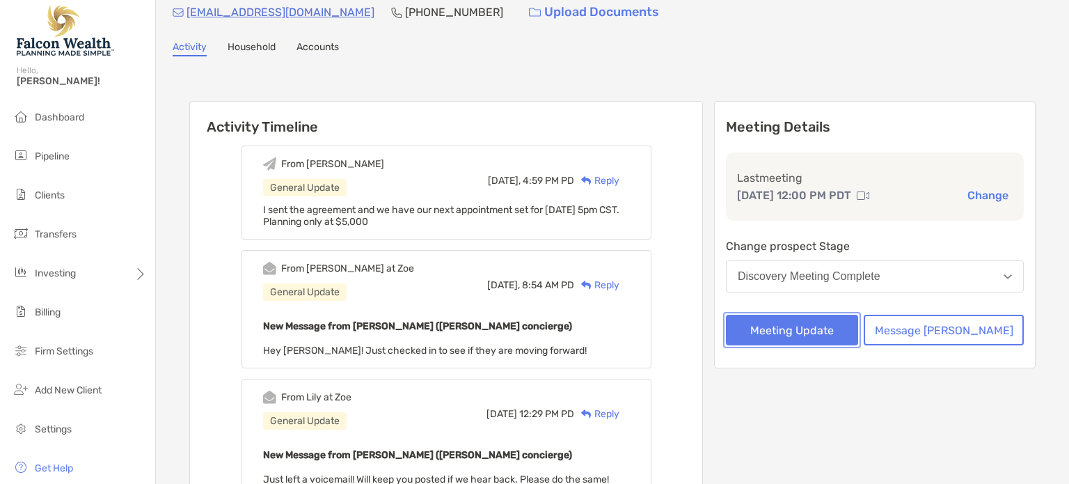
click at [847, 328] on button "Meeting Update" at bounding box center [792, 330] width 132 height 31
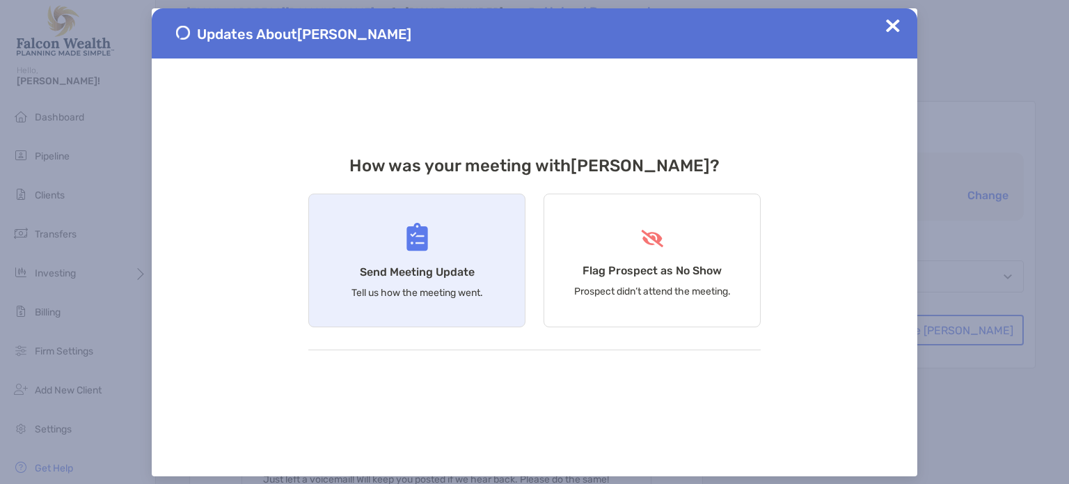
click at [401, 208] on div "Send Meeting Update Tell us how the meeting went." at bounding box center [416, 260] width 217 height 134
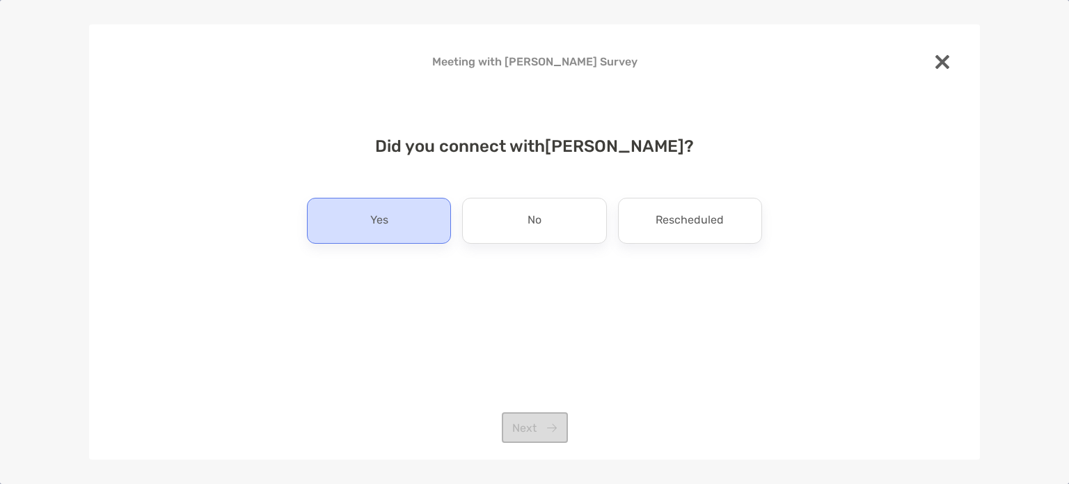
click at [404, 225] on div "Yes" at bounding box center [379, 221] width 144 height 46
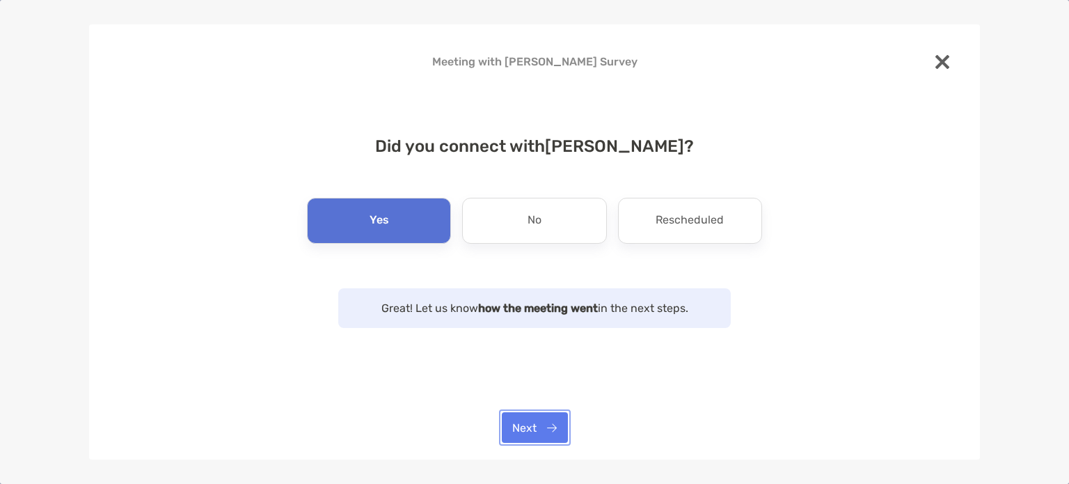
click at [539, 416] on button "Next" at bounding box center [535, 427] width 66 height 31
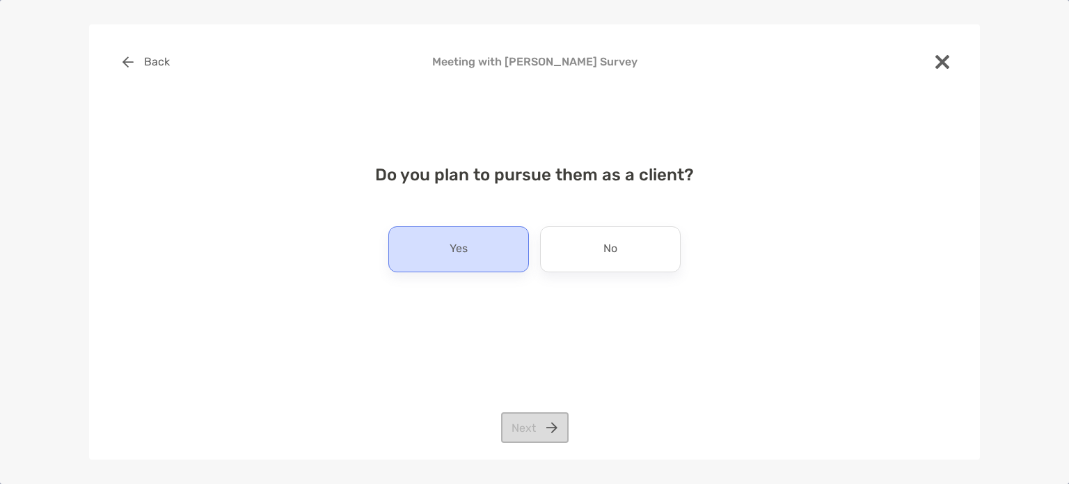
click at [455, 246] on p "Yes" at bounding box center [459, 249] width 18 height 22
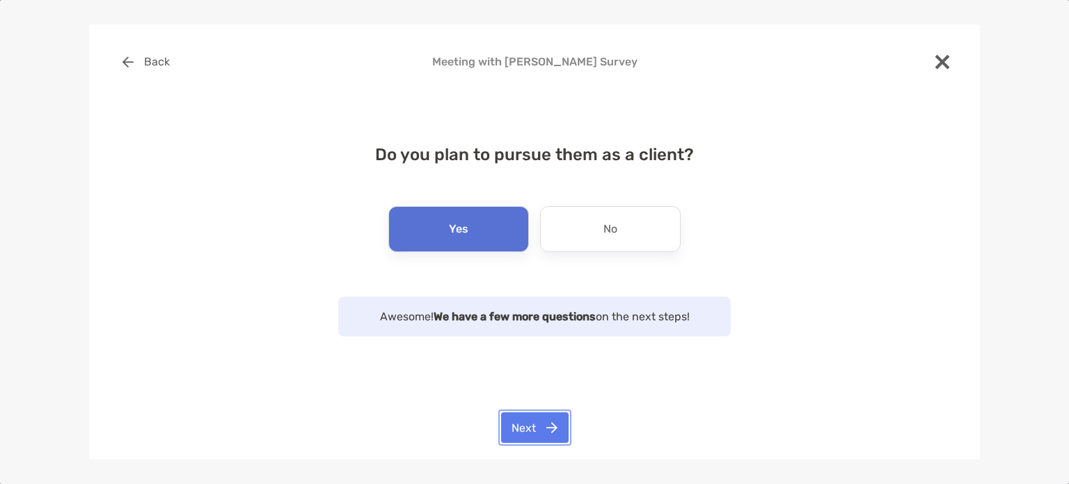
click at [530, 431] on button "Next" at bounding box center [534, 427] width 67 height 31
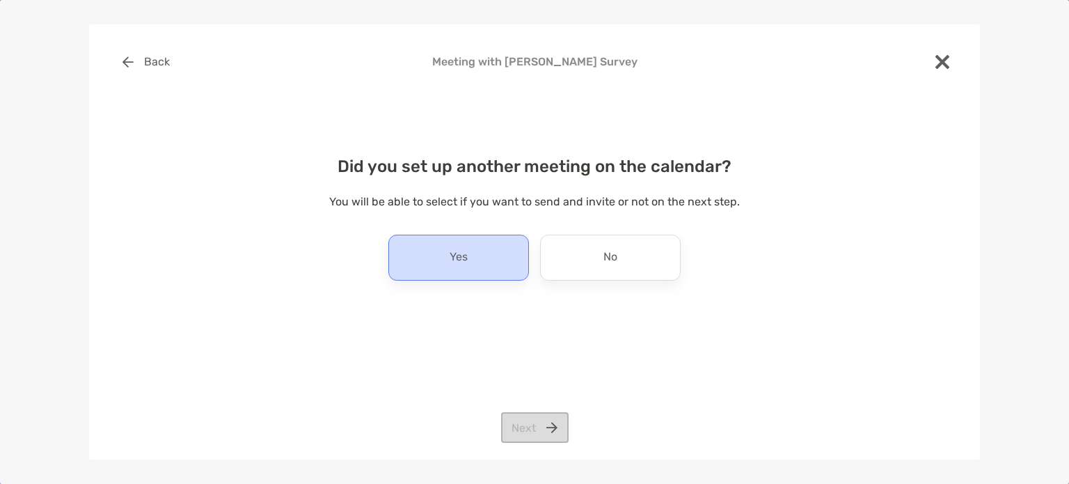
click at [476, 260] on div "Yes" at bounding box center [458, 257] width 141 height 46
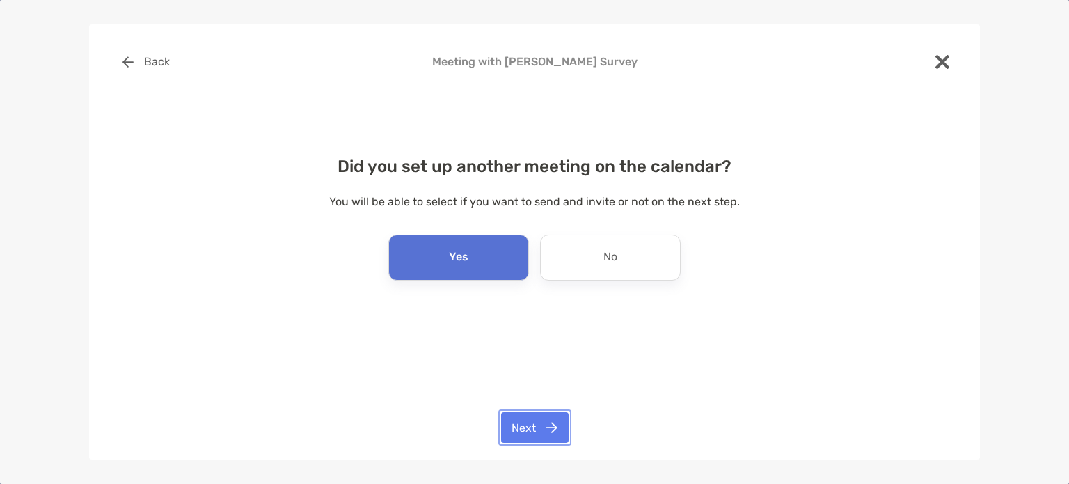
click at [541, 428] on button "Next" at bounding box center [534, 427] width 67 height 31
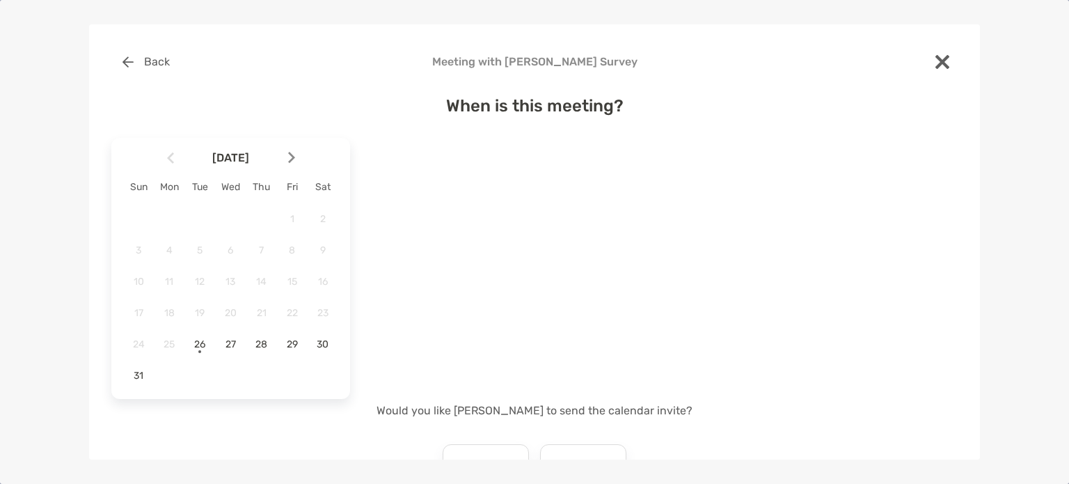
click at [285, 154] on div at bounding box center [297, 158] width 24 height 31
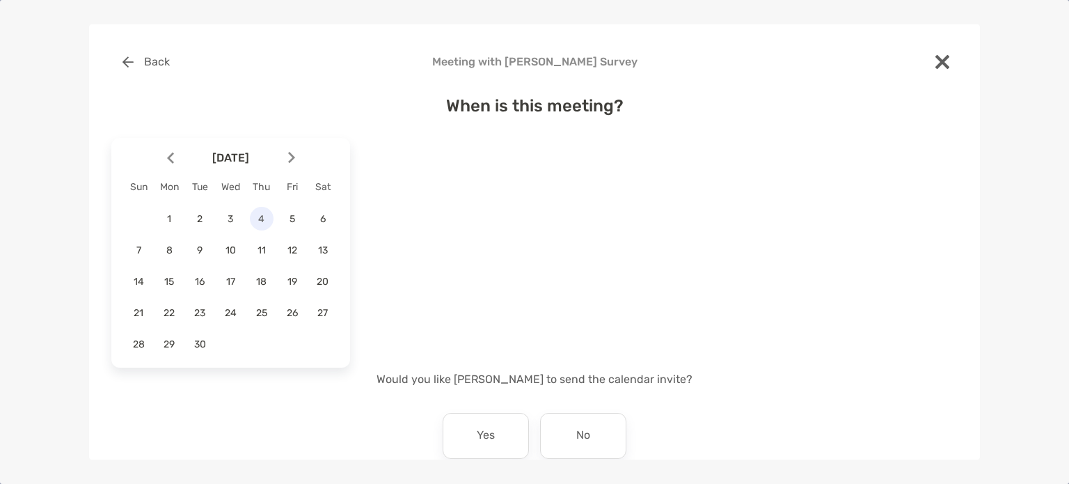
click at [262, 215] on span "4" at bounding box center [262, 219] width 24 height 12
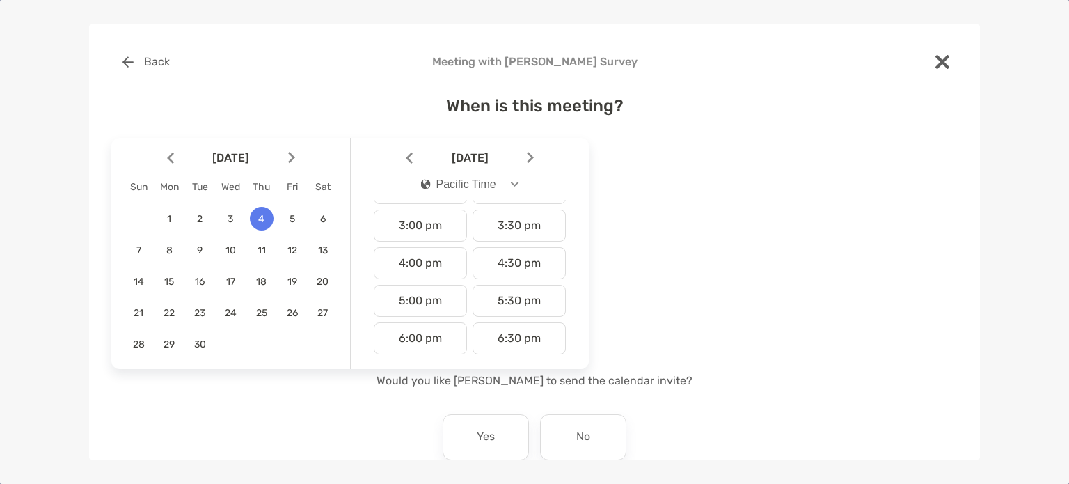
scroll to position [555, 0]
click at [411, 295] on div "5:00 pm" at bounding box center [420, 299] width 93 height 32
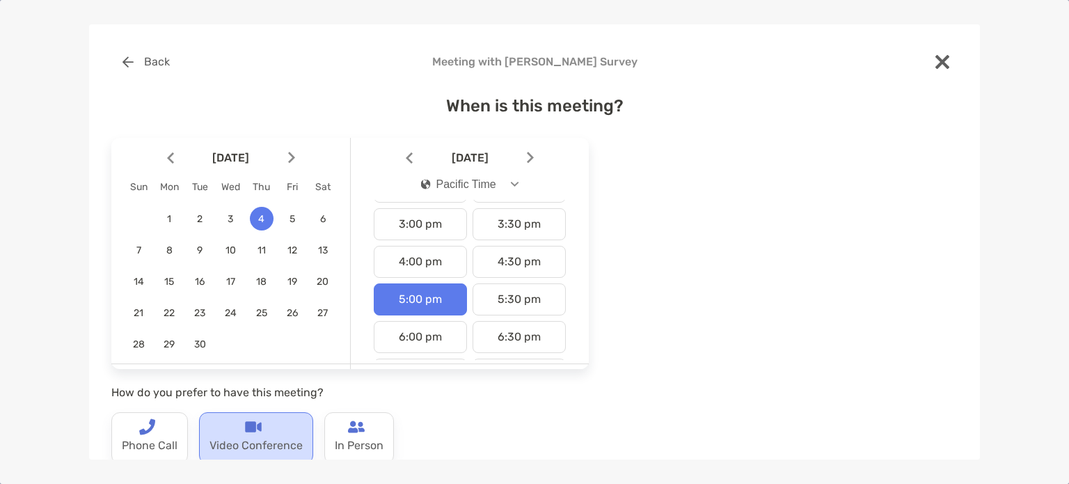
click at [245, 420] on img at bounding box center [253, 426] width 17 height 17
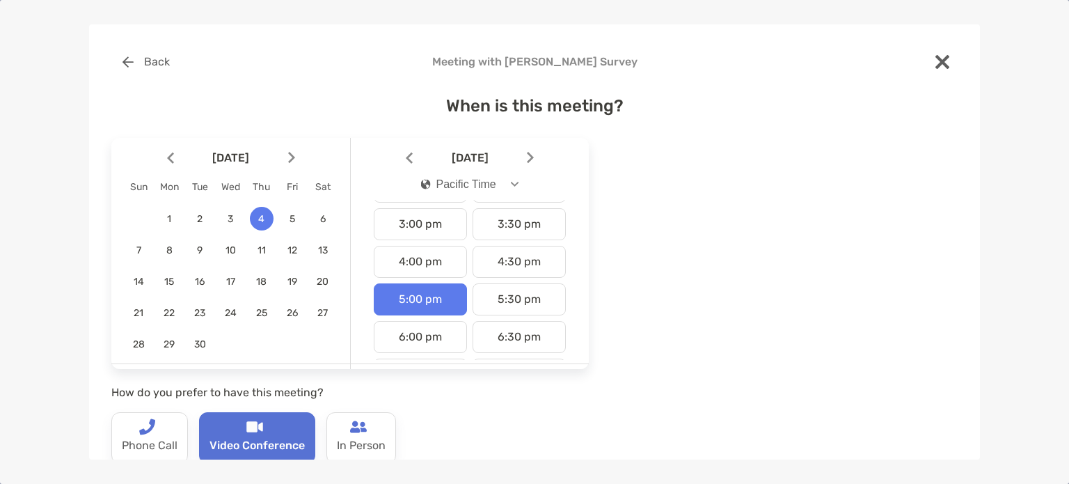
scroll to position [197, 0]
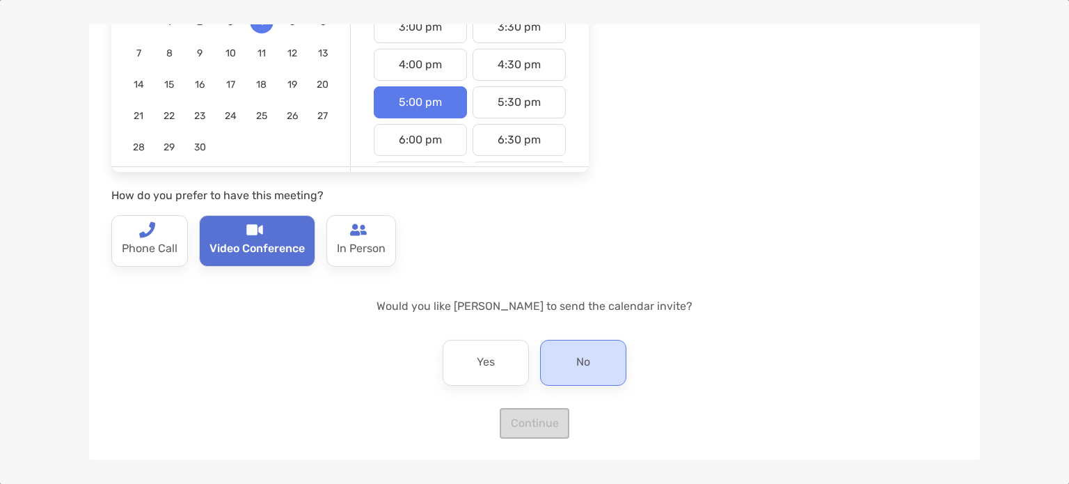
click at [594, 350] on div "No" at bounding box center [583, 363] width 86 height 46
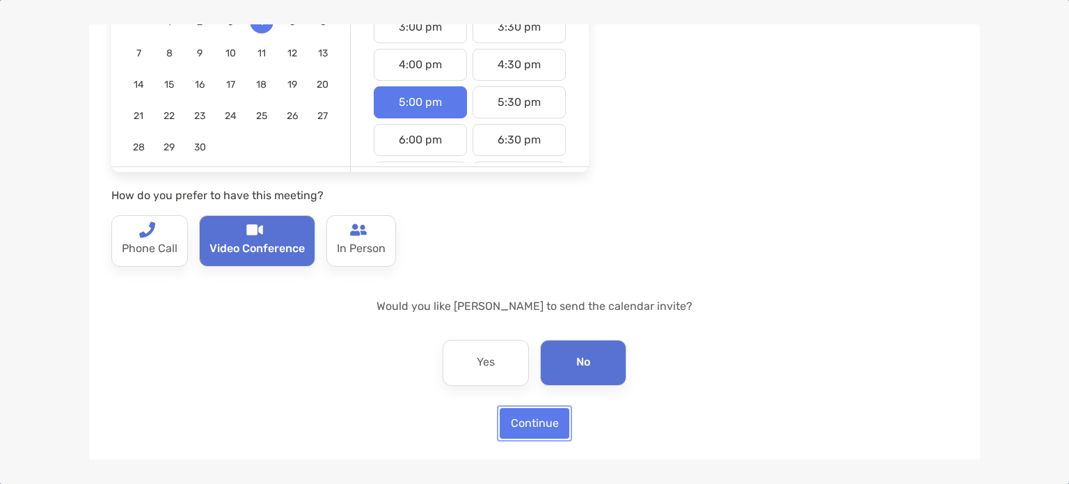
click at [557, 420] on button "Continue" at bounding box center [535, 423] width 70 height 31
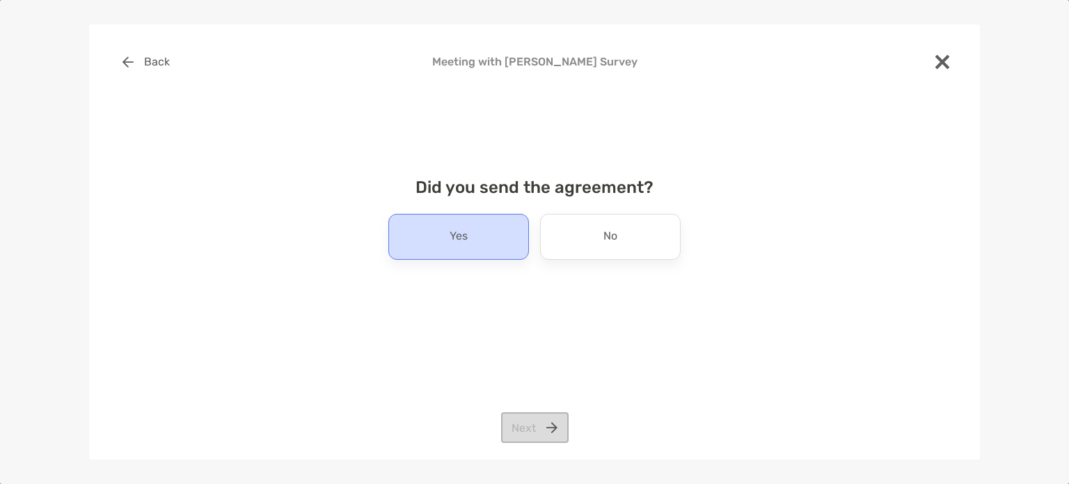
click at [492, 228] on div "Yes" at bounding box center [458, 237] width 141 height 46
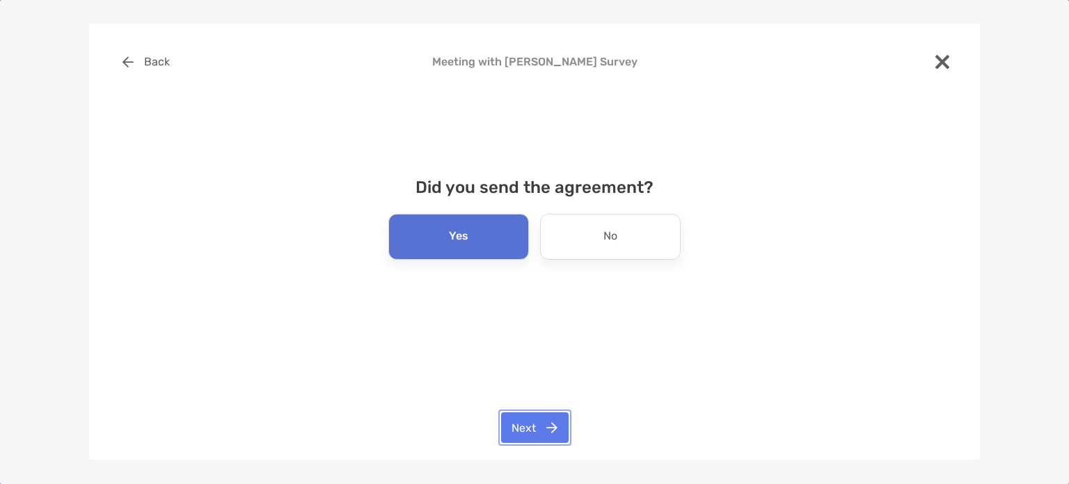
click at [530, 417] on button "Next" at bounding box center [534, 427] width 67 height 31
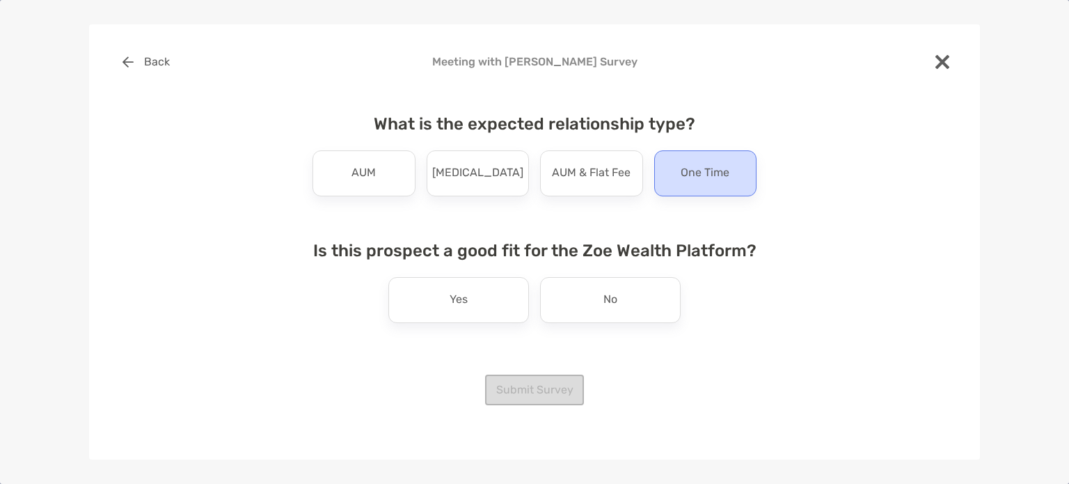
click at [724, 194] on div "One Time" at bounding box center [705, 173] width 103 height 46
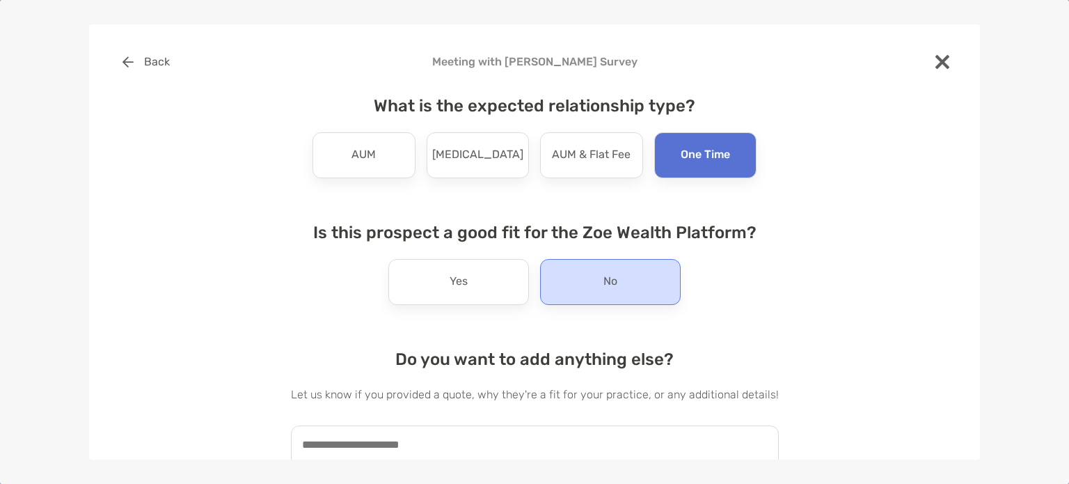
click at [559, 301] on div "No" at bounding box center [610, 282] width 141 height 46
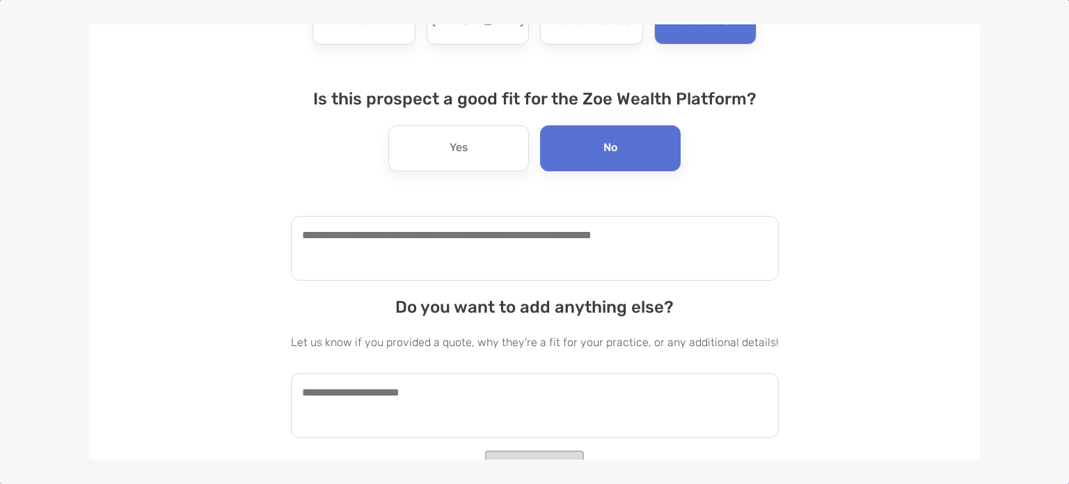
scroll to position [155, 0]
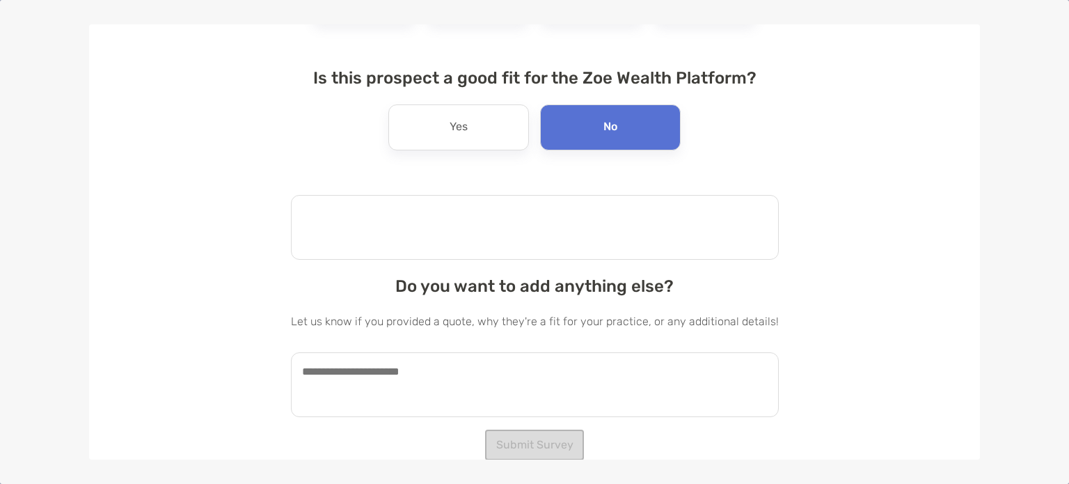
click at [484, 235] on textarea at bounding box center [535, 227] width 488 height 65
type textarea "**********"
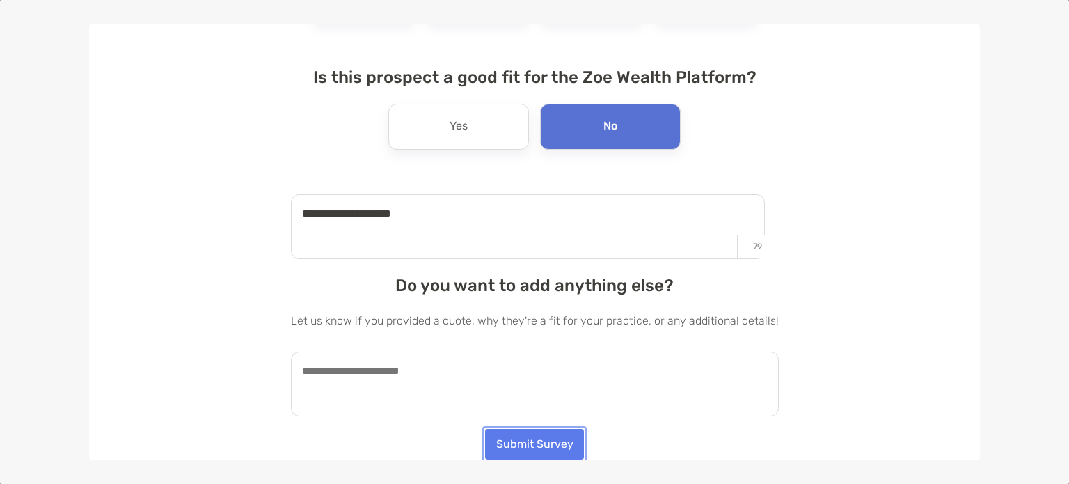
click at [541, 436] on button "Submit Survey" at bounding box center [534, 444] width 99 height 31
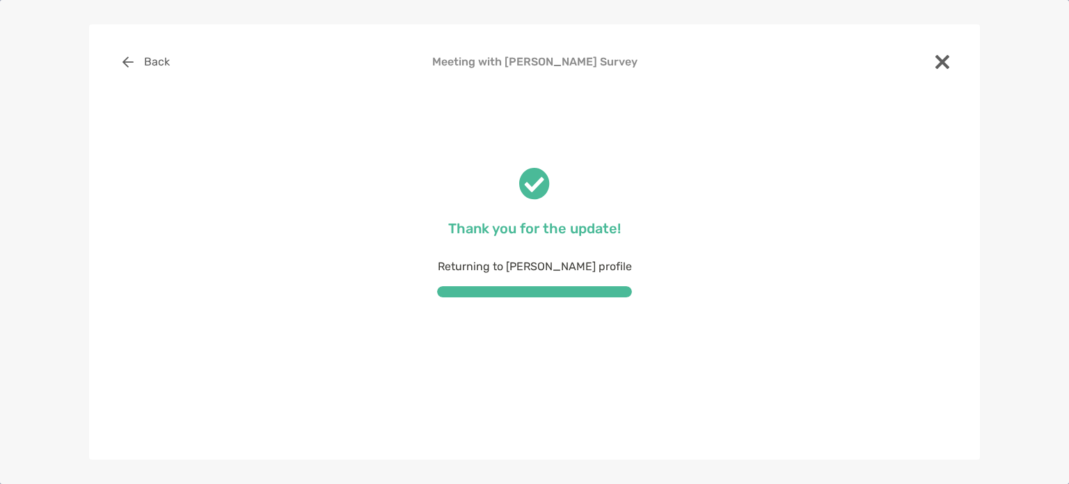
scroll to position [0, 0]
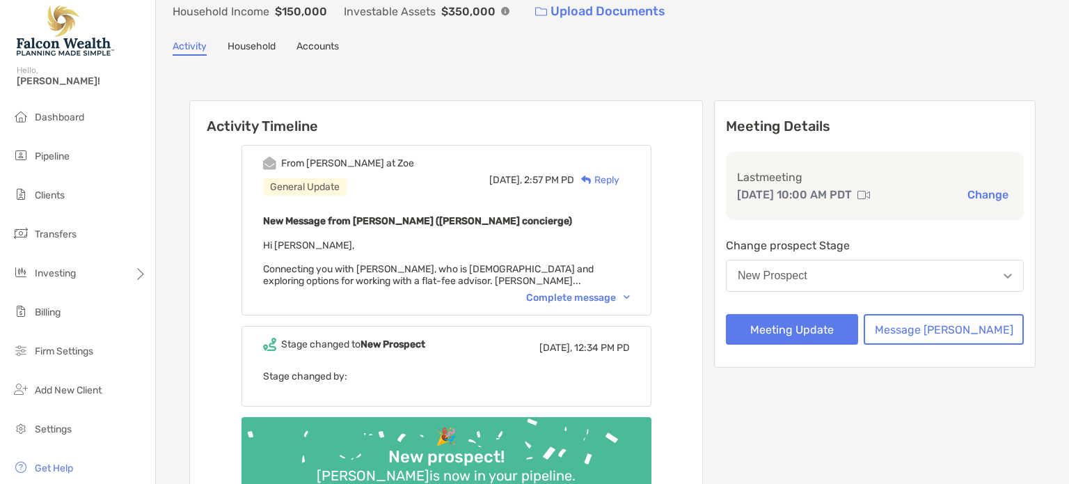
scroll to position [88, 0]
click at [868, 278] on button "New Prospect" at bounding box center [875, 275] width 298 height 32
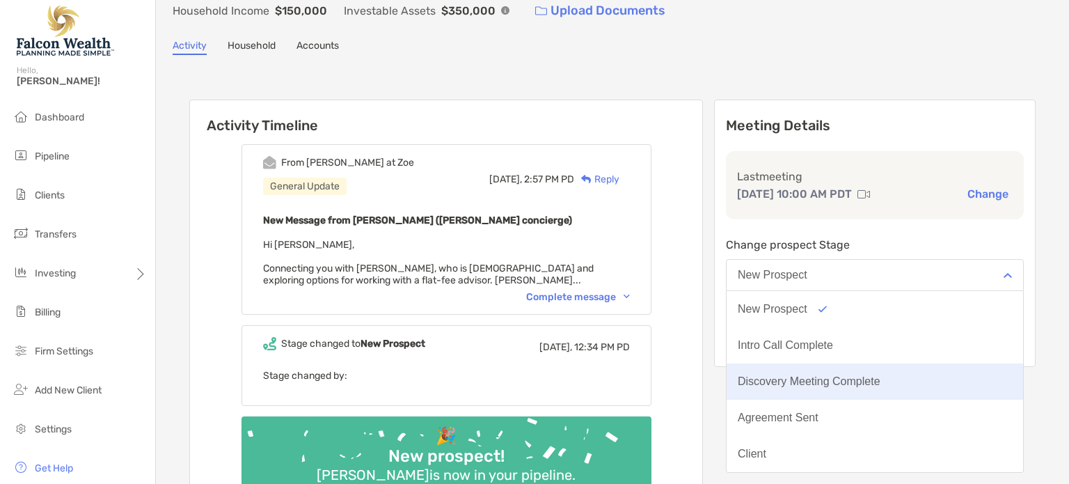
click at [827, 377] on div "Discovery Meeting Complete" at bounding box center [809, 381] width 143 height 13
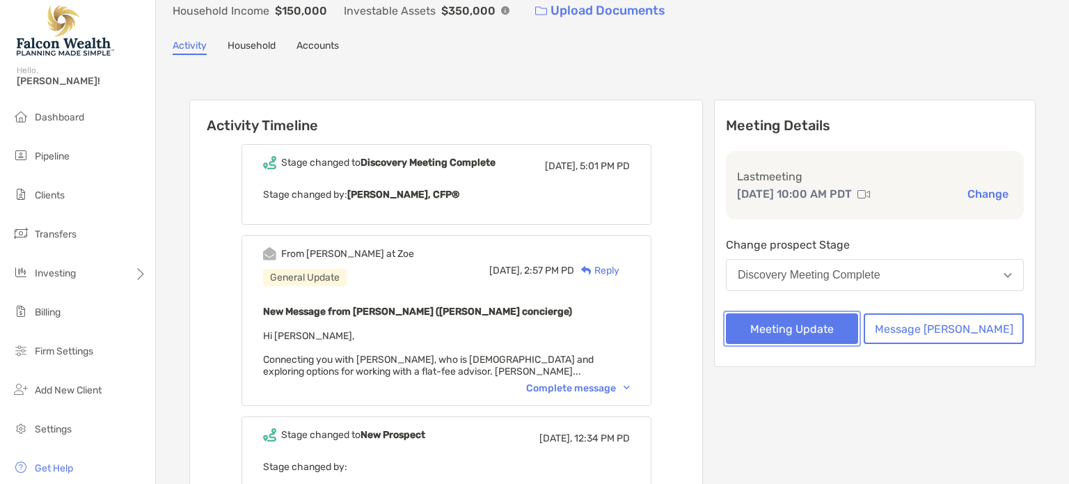
click at [804, 325] on button "Meeting Update" at bounding box center [792, 328] width 132 height 31
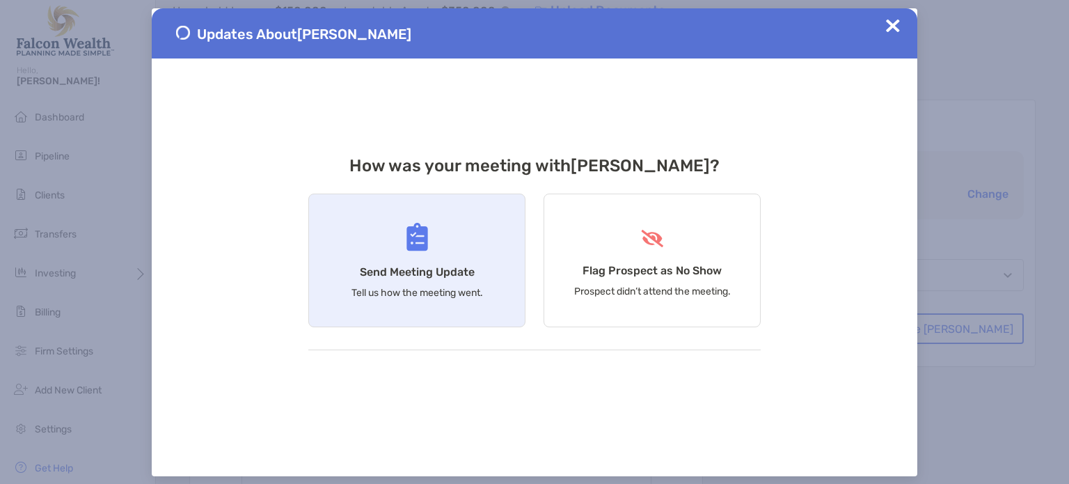
click at [417, 244] on img at bounding box center [417, 237] width 22 height 29
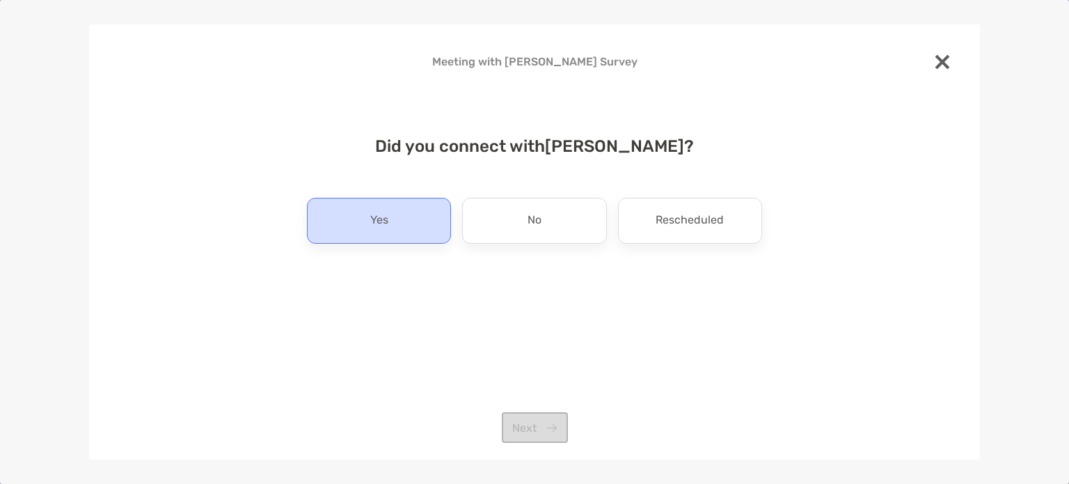
click at [367, 221] on div "Yes" at bounding box center [379, 221] width 144 height 46
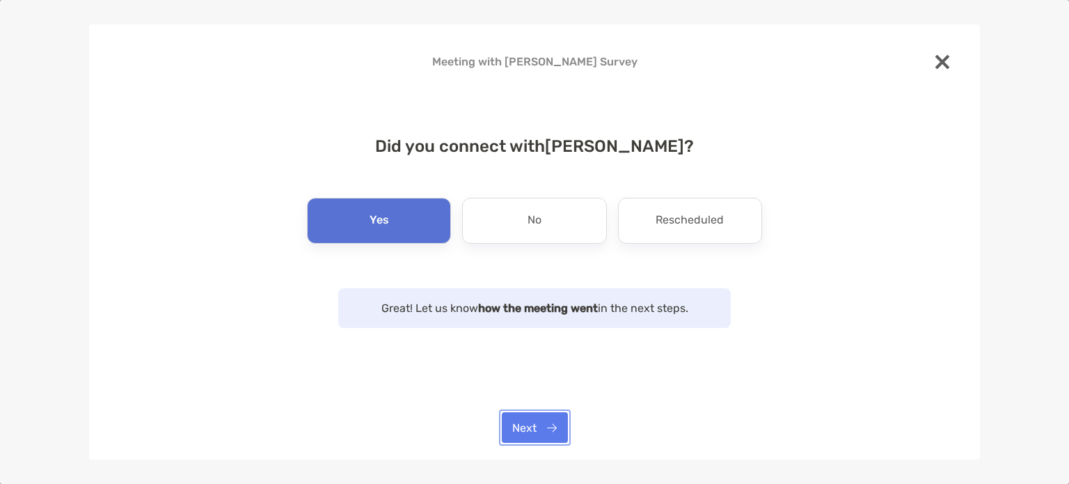
click at [548, 421] on button "Next" at bounding box center [535, 427] width 66 height 31
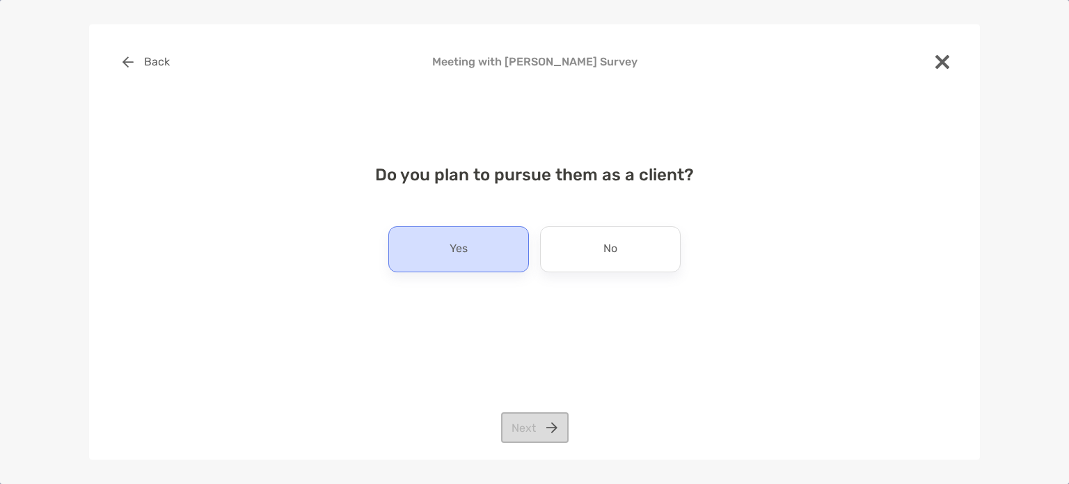
click at [491, 229] on div "Yes" at bounding box center [458, 249] width 141 height 46
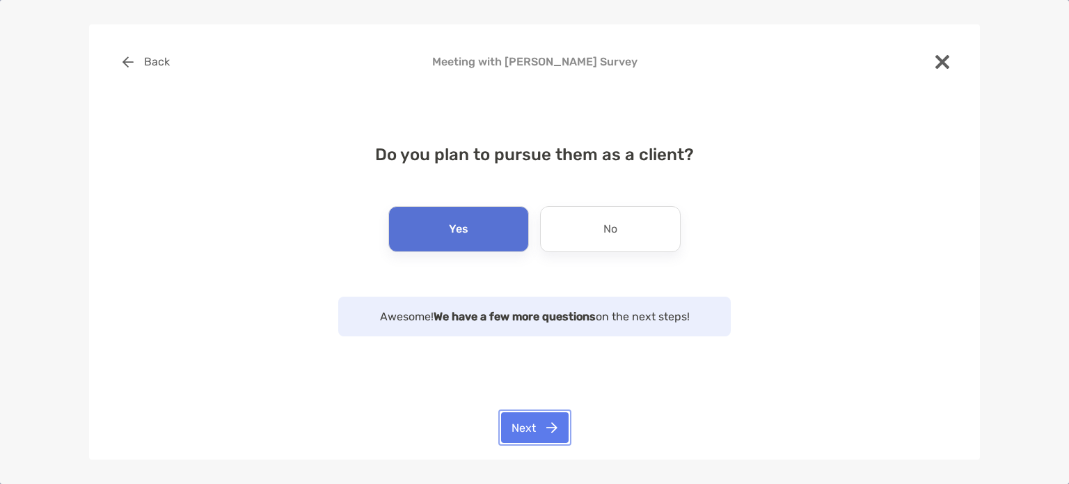
click at [539, 426] on button "Next" at bounding box center [534, 427] width 67 height 31
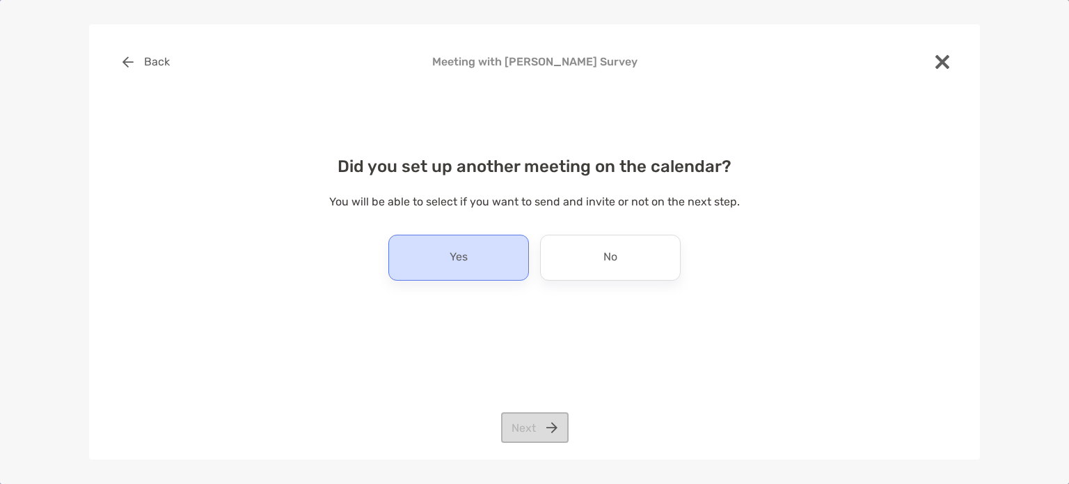
click at [475, 260] on div "Yes" at bounding box center [458, 257] width 141 height 46
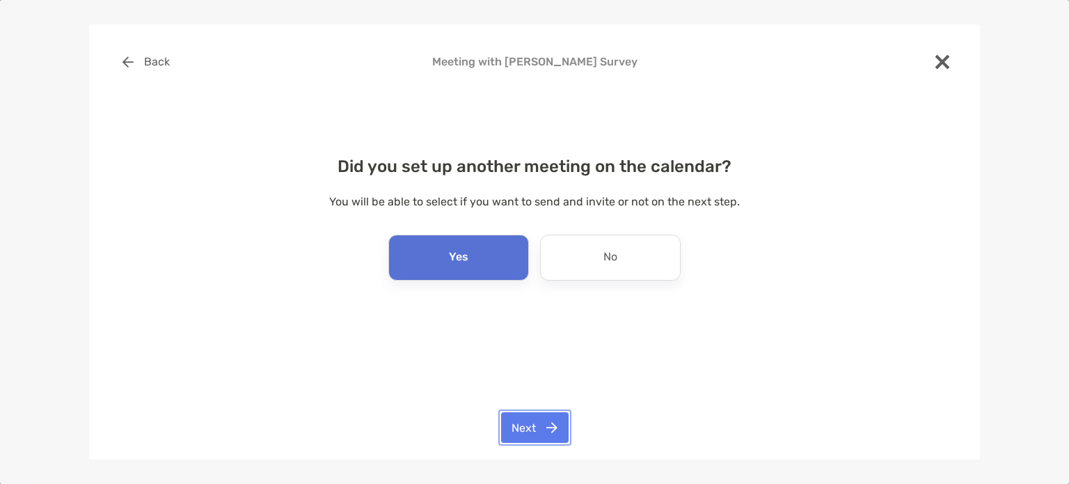
click at [543, 420] on button "Next" at bounding box center [534, 427] width 67 height 31
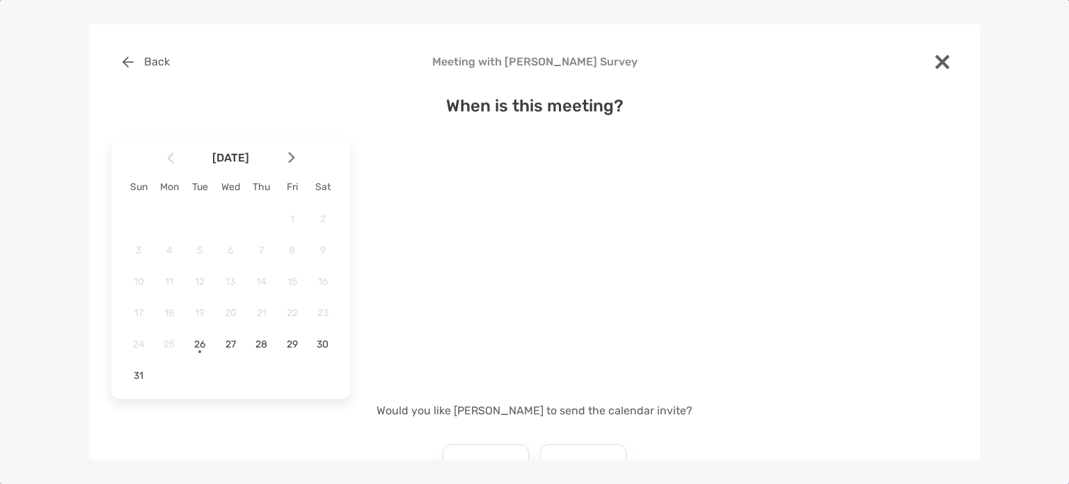
click at [289, 157] on img at bounding box center [291, 158] width 7 height 12
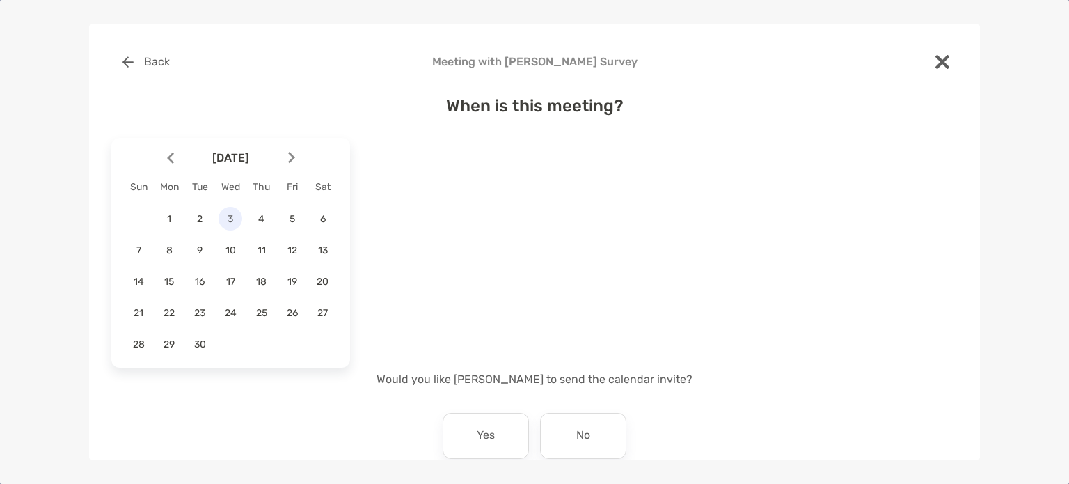
click at [230, 225] on div "3" at bounding box center [230, 219] width 24 height 24
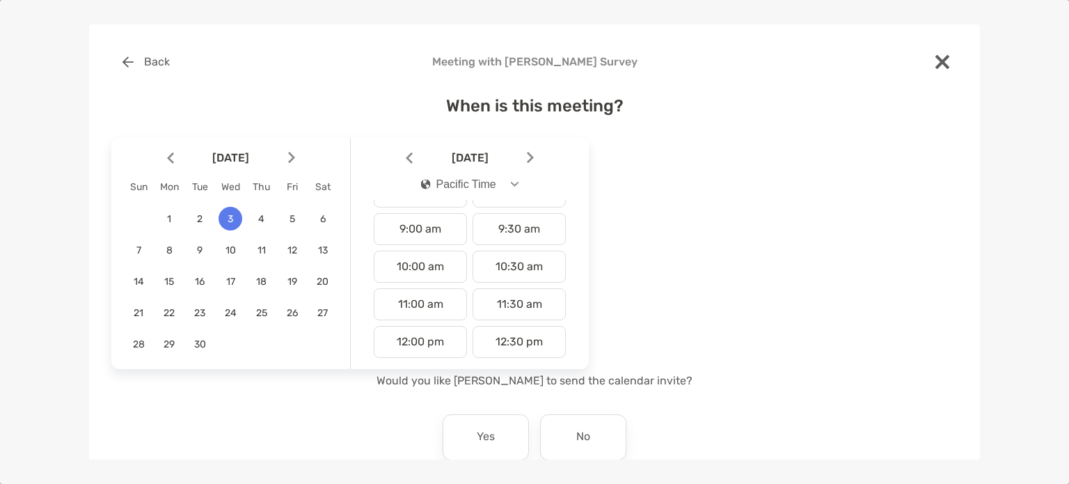
scroll to position [331, 0]
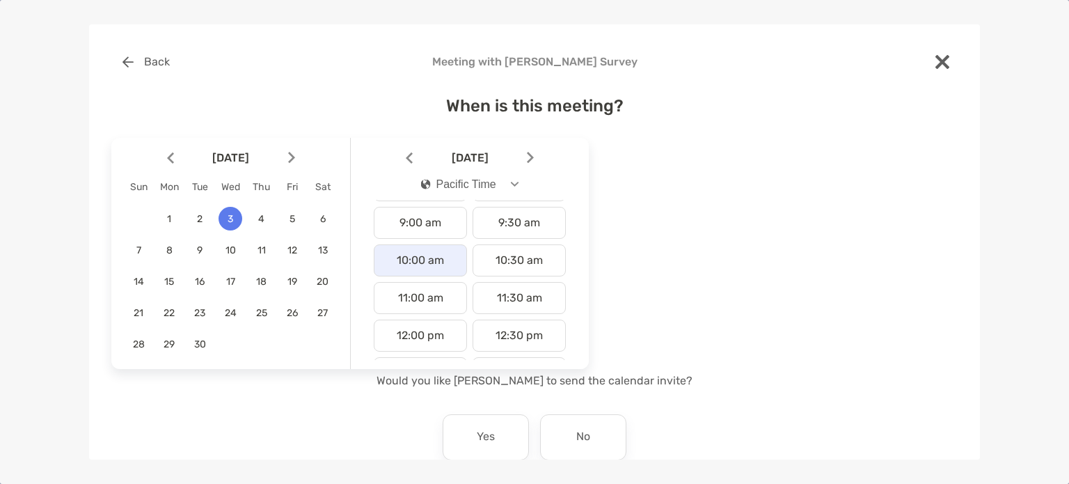
click at [443, 253] on div "10:00 am" at bounding box center [420, 260] width 93 height 32
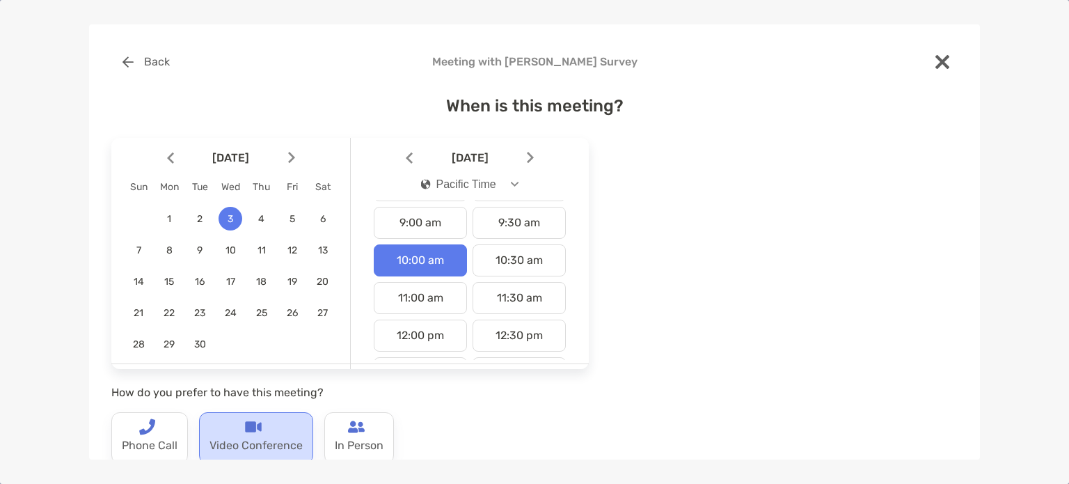
click at [261, 422] on div "Video Conference" at bounding box center [256, 437] width 114 height 51
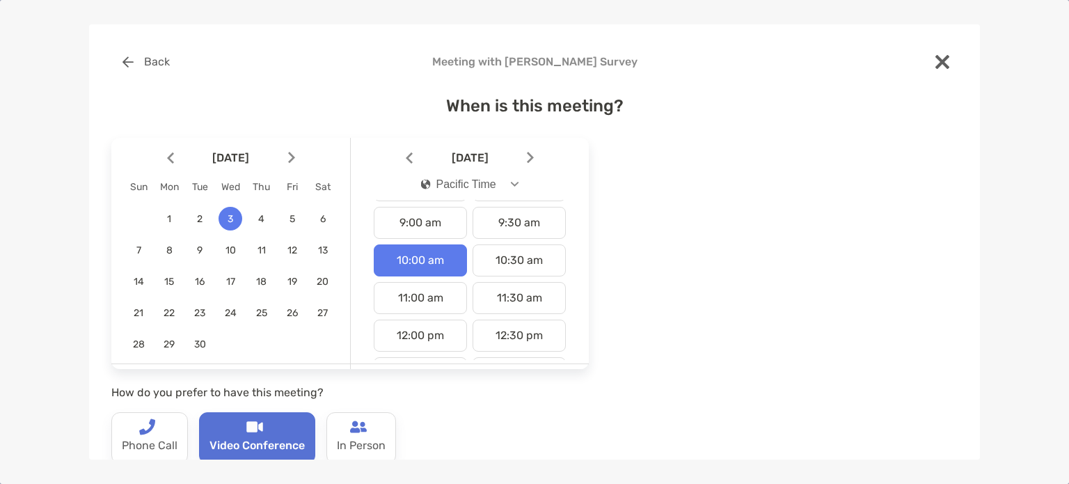
scroll to position [197, 0]
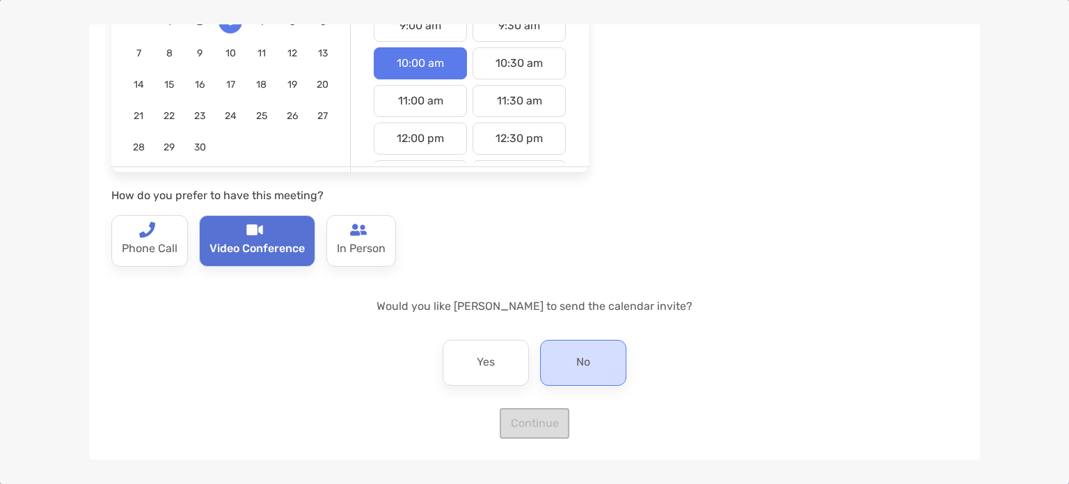
click at [576, 362] on p "No" at bounding box center [583, 362] width 14 height 22
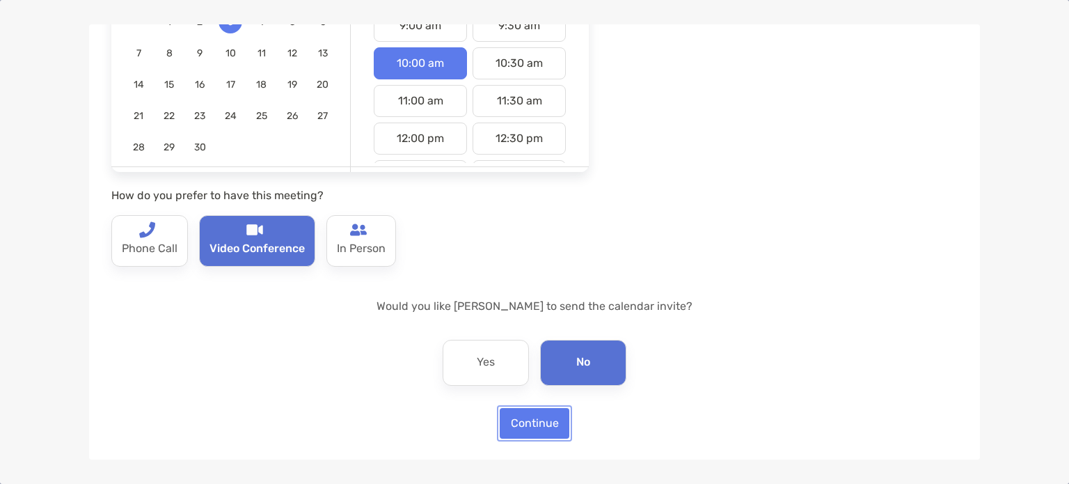
click at [546, 420] on button "Continue" at bounding box center [535, 423] width 70 height 31
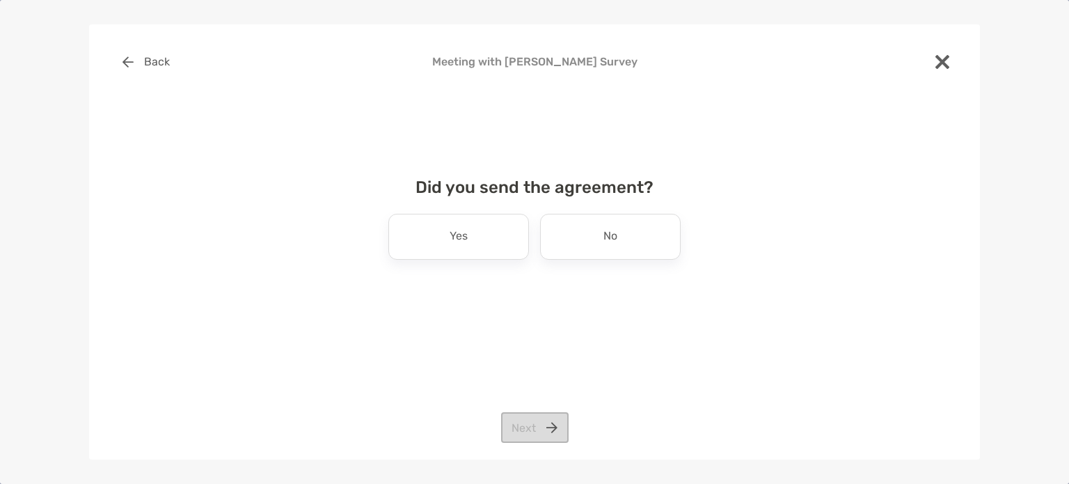
scroll to position [0, 0]
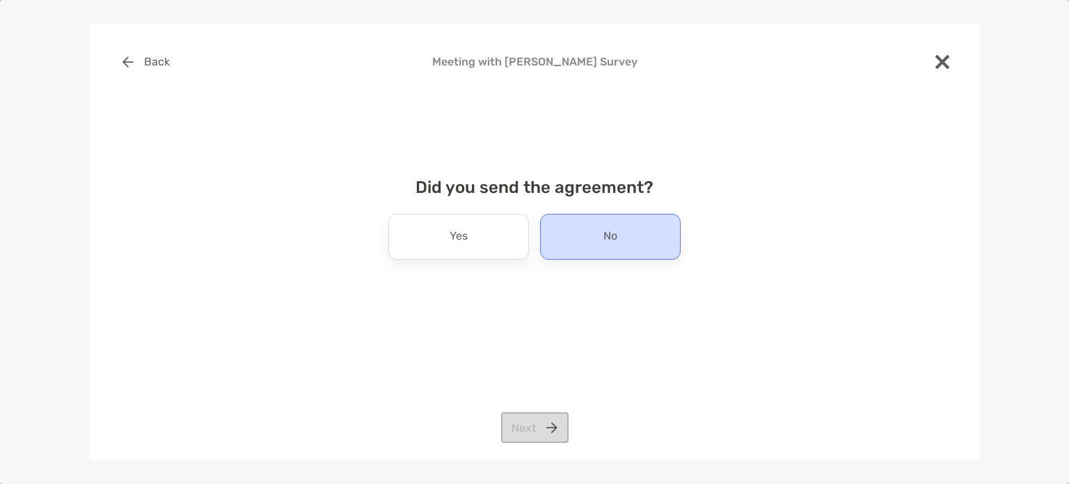
click at [607, 235] on p "No" at bounding box center [610, 236] width 14 height 22
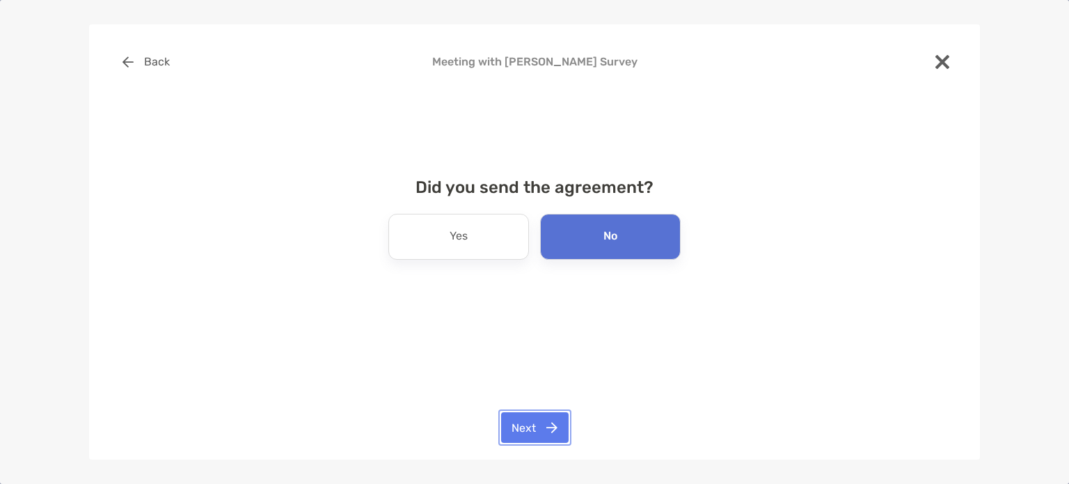
click at [539, 426] on button "Next" at bounding box center [534, 427] width 67 height 31
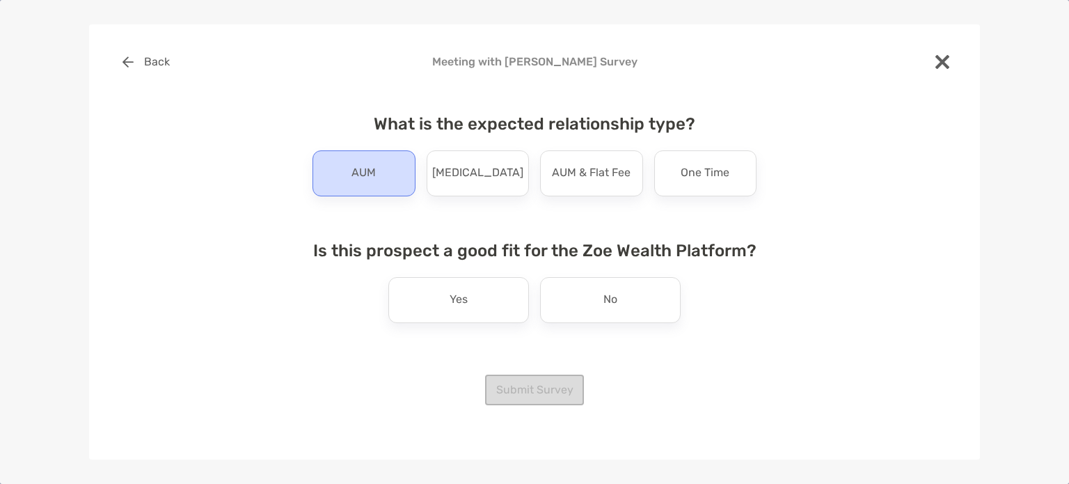
click at [365, 177] on p "AUM" at bounding box center [363, 173] width 24 height 22
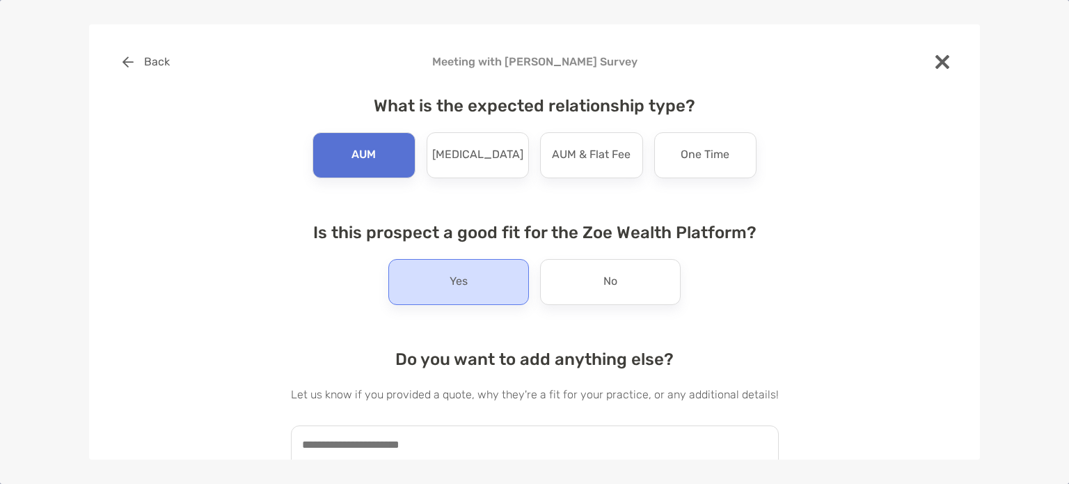
click at [474, 286] on div "Yes" at bounding box center [458, 282] width 141 height 46
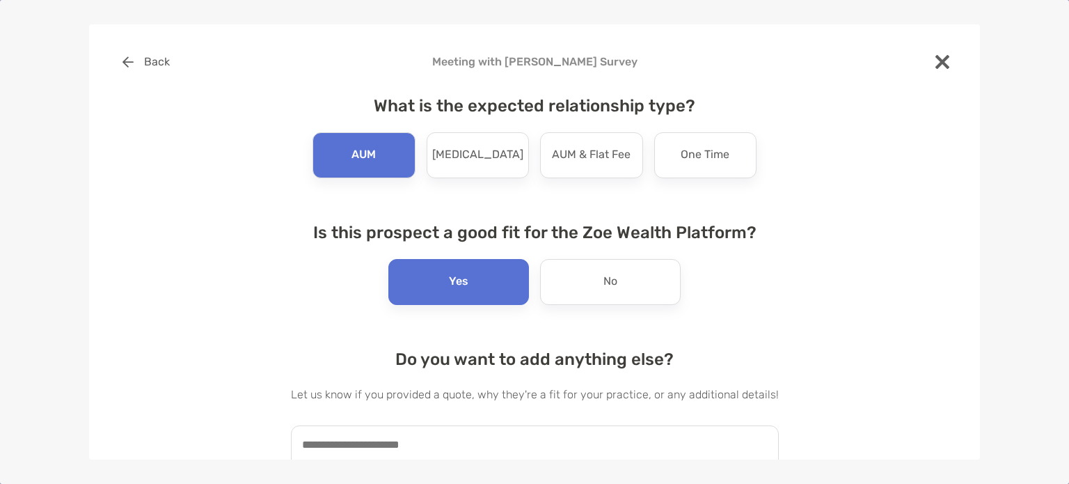
scroll to position [73, 0]
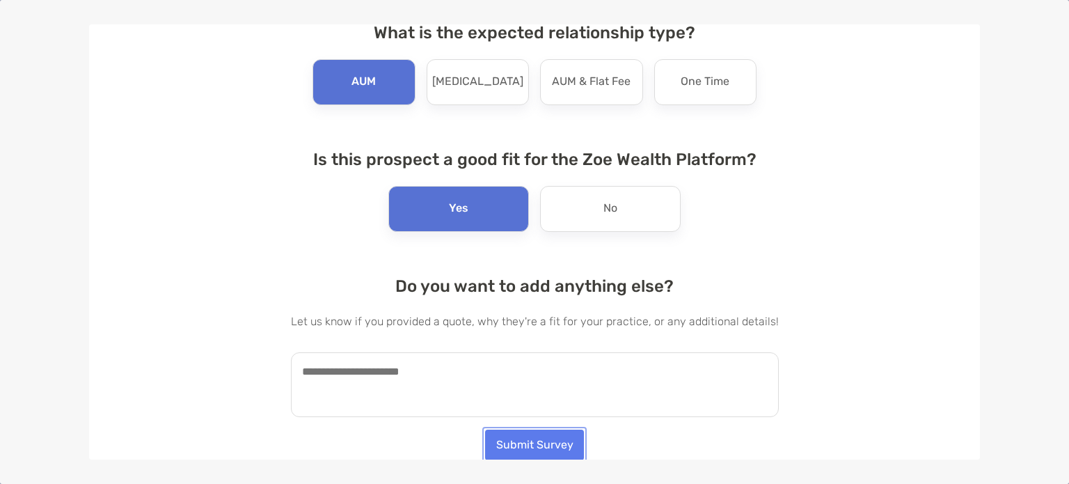
click at [536, 450] on button "Submit Survey" at bounding box center [534, 444] width 99 height 31
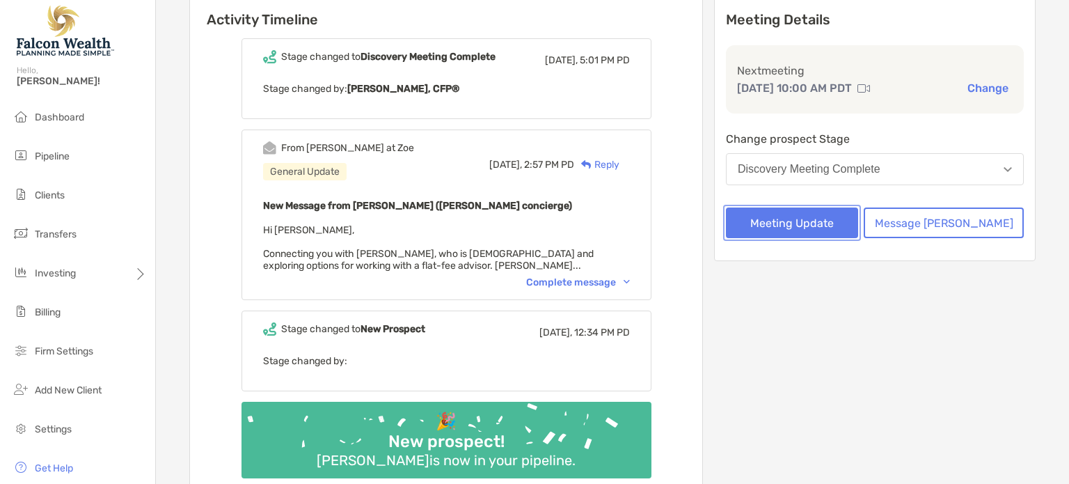
scroll to position [0, 0]
